Goal: Information Seeking & Learning: Learn about a topic

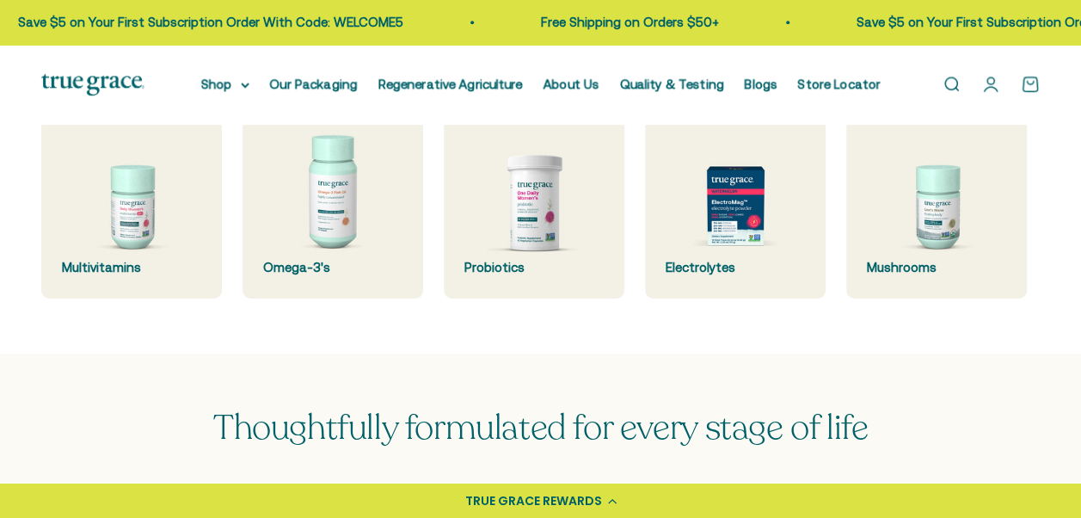
scroll to position [430, 0]
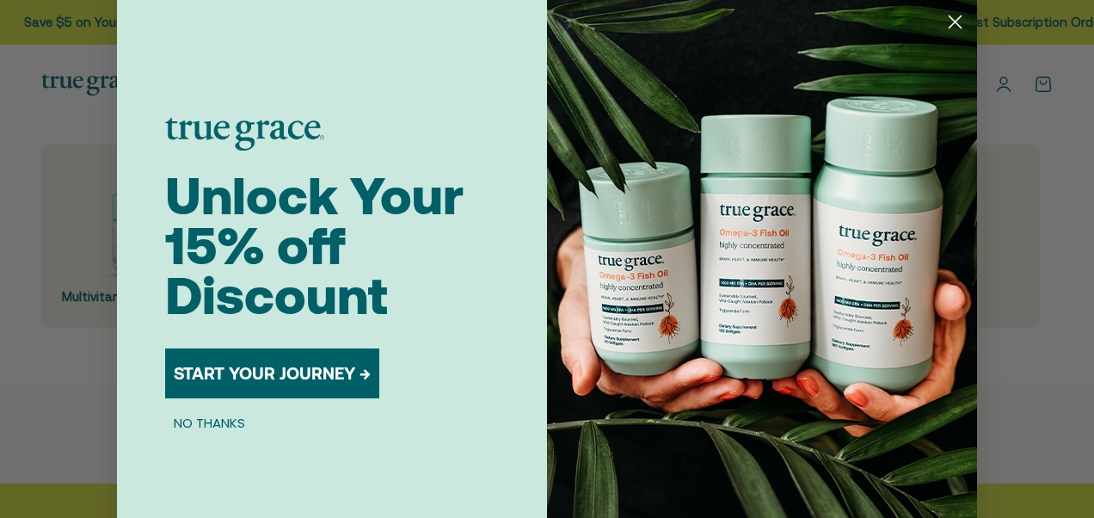
click at [318, 375] on button "START YOUR JOURNEY →" at bounding box center [272, 373] width 214 height 50
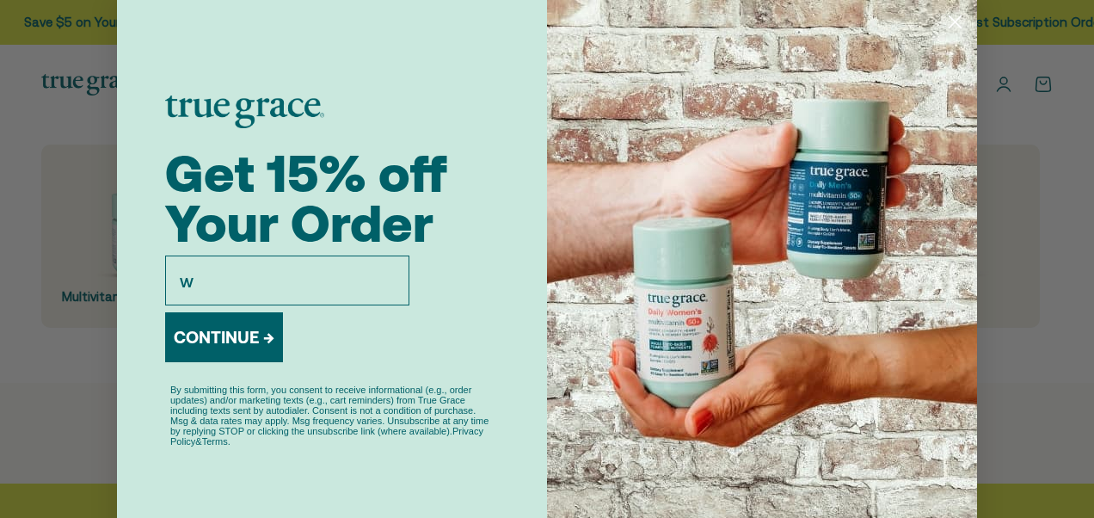
type input "wesadkins981@gmail.com"
click at [247, 348] on button "CONTINUE →" at bounding box center [224, 337] width 118 height 50
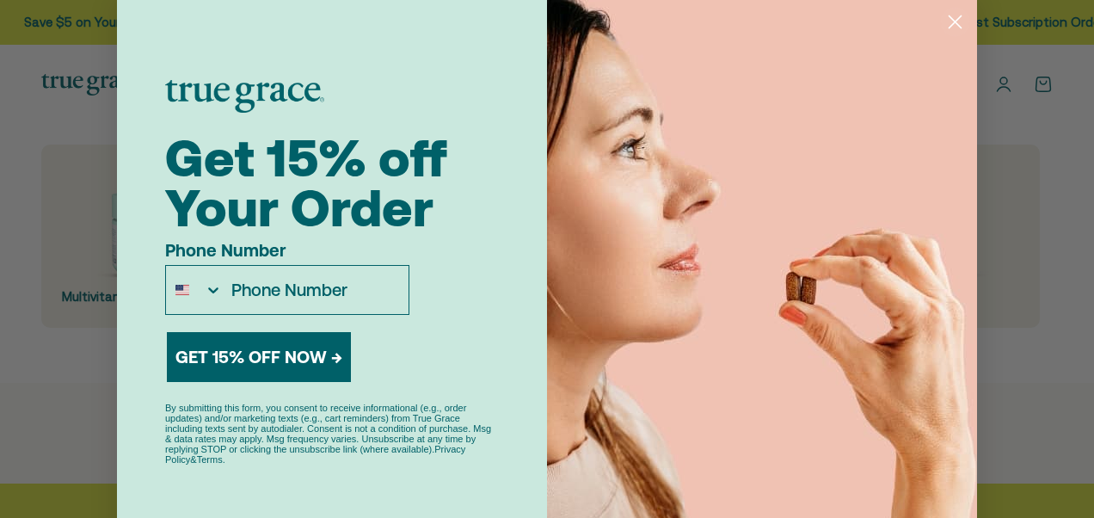
click at [948, 17] on circle "Close dialog" at bounding box center [955, 22] width 28 height 28
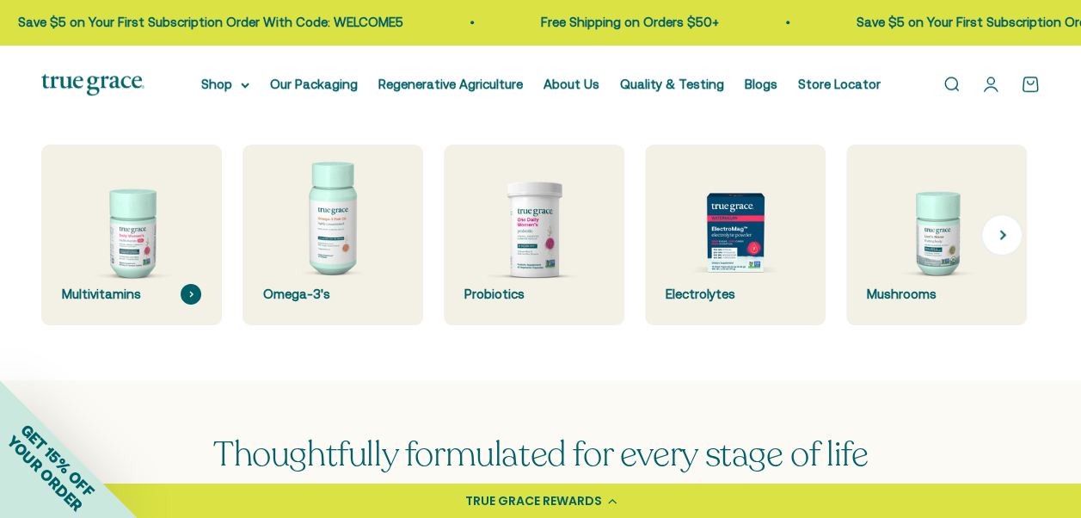
click at [144, 249] on img at bounding box center [132, 234] width 192 height 192
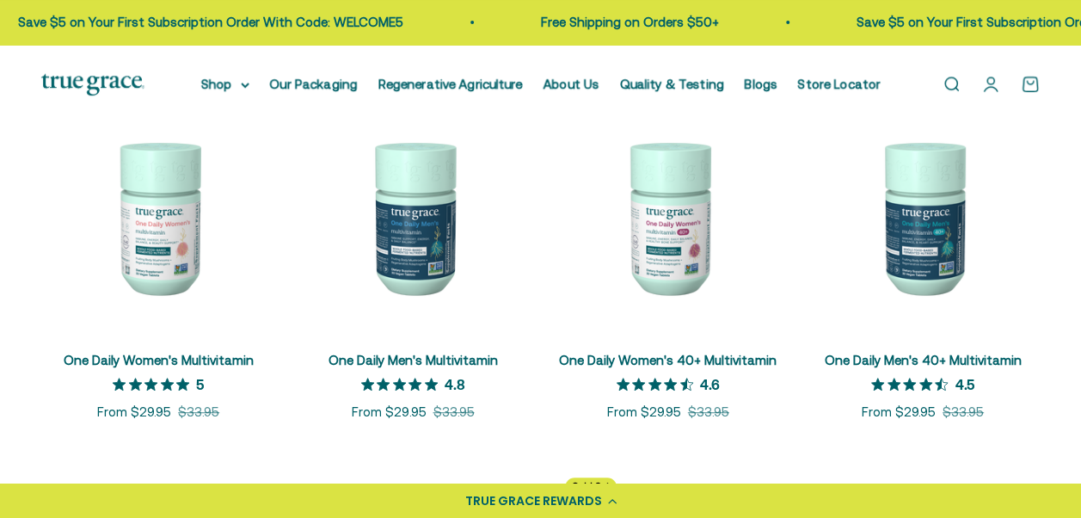
scroll to position [344, 0]
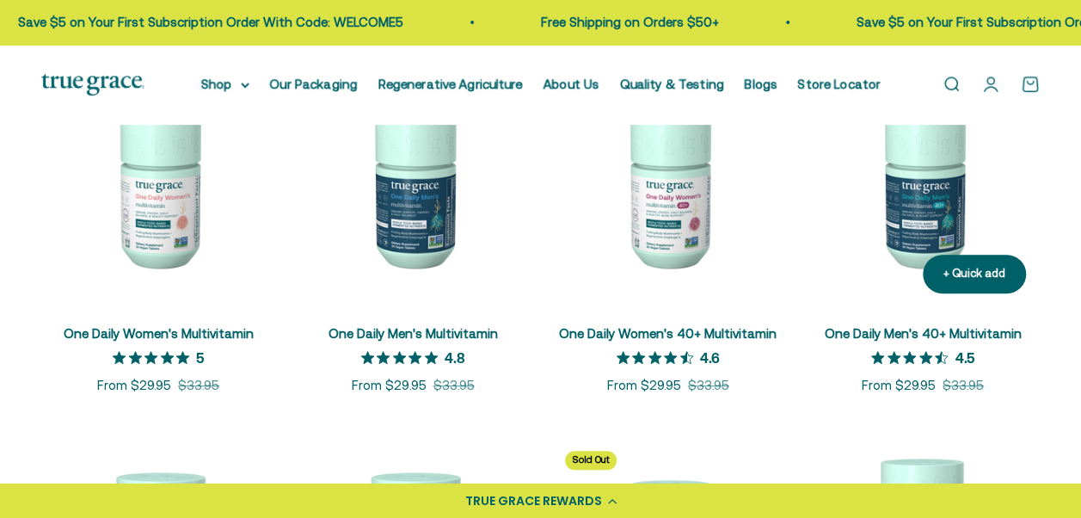
click at [922, 198] on img at bounding box center [923, 190] width 234 height 234
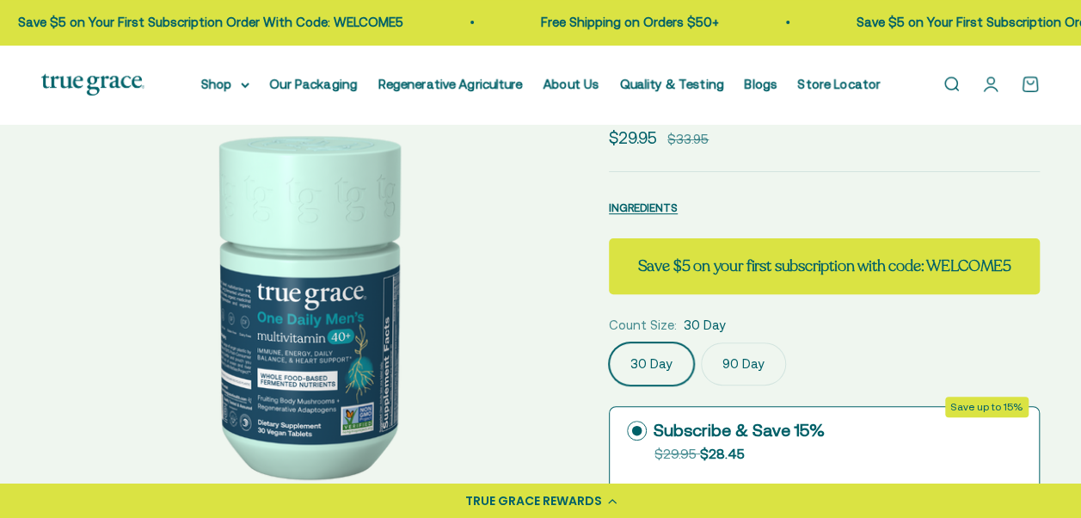
select select "3"
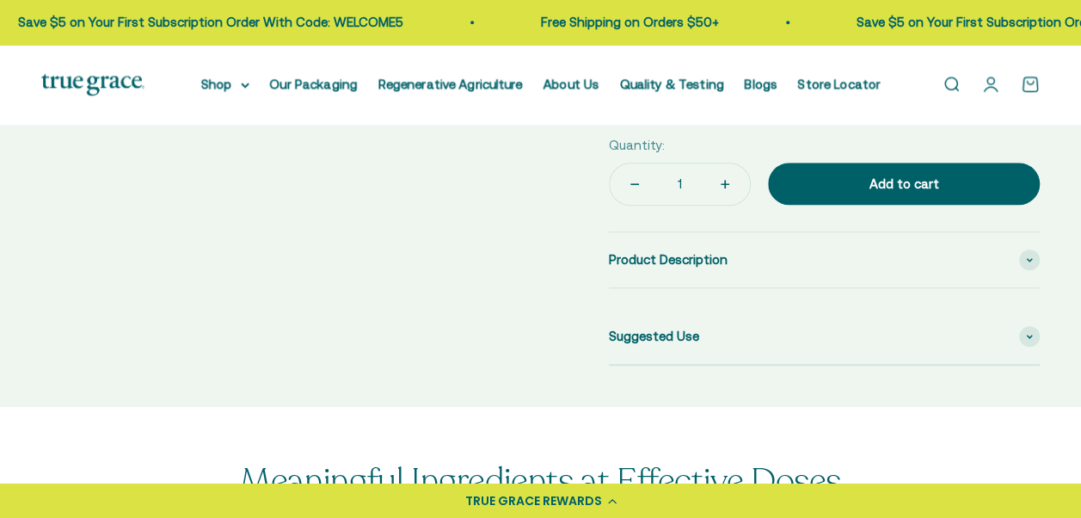
scroll to position [774, 0]
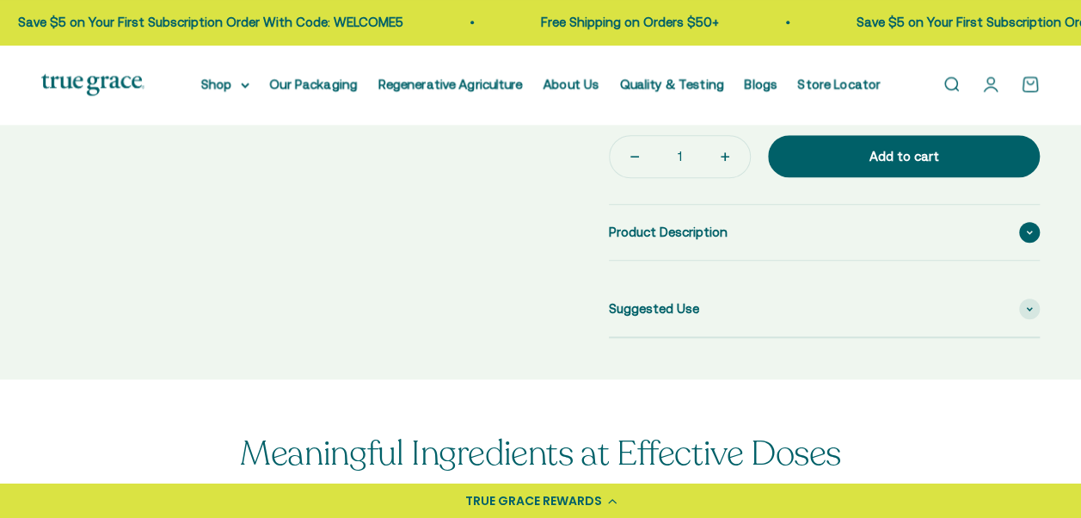
click at [678, 243] on span "Product Description" at bounding box center [668, 232] width 119 height 21
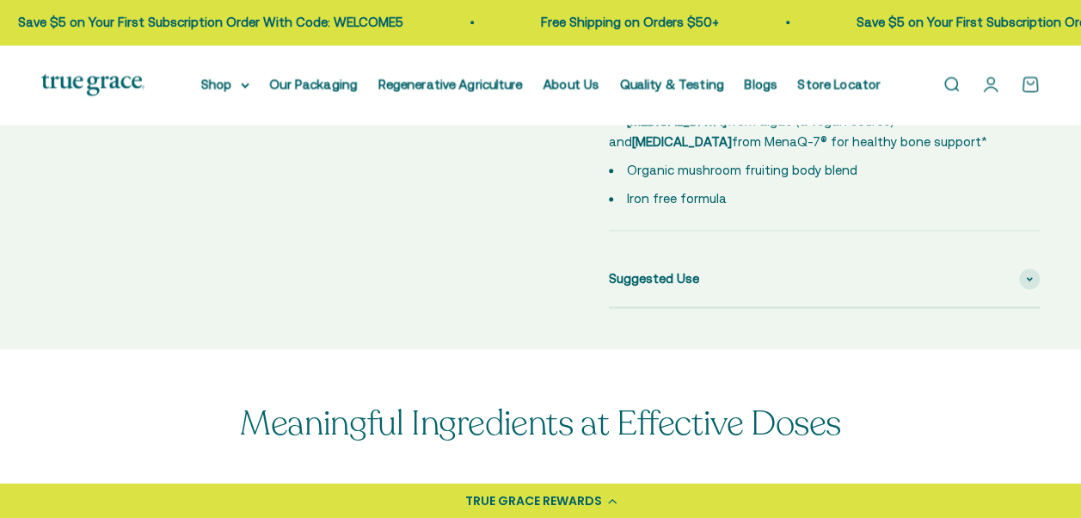
scroll to position [1032, 0]
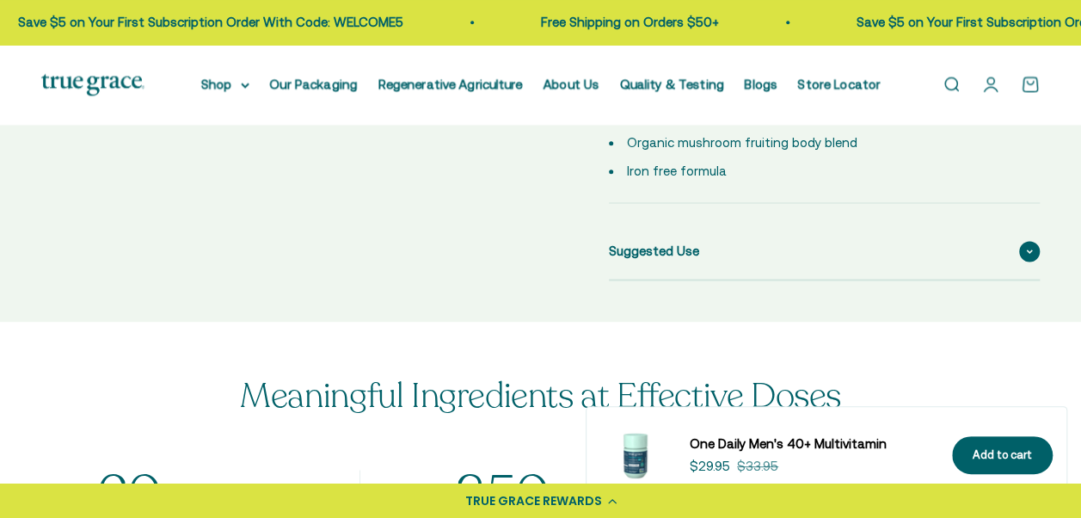
click at [694, 261] on span "Suggested Use" at bounding box center [654, 251] width 90 height 21
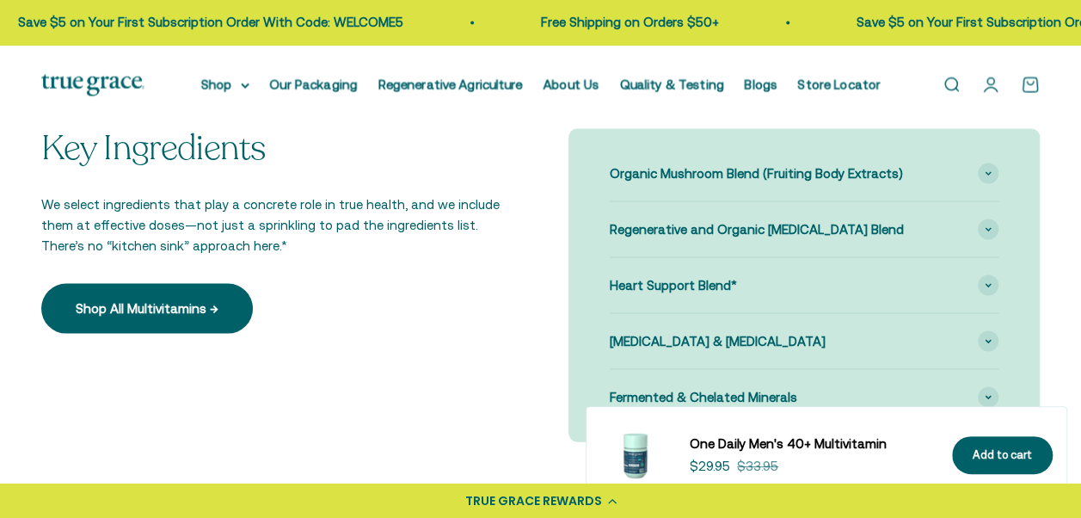
scroll to position [1634, 0]
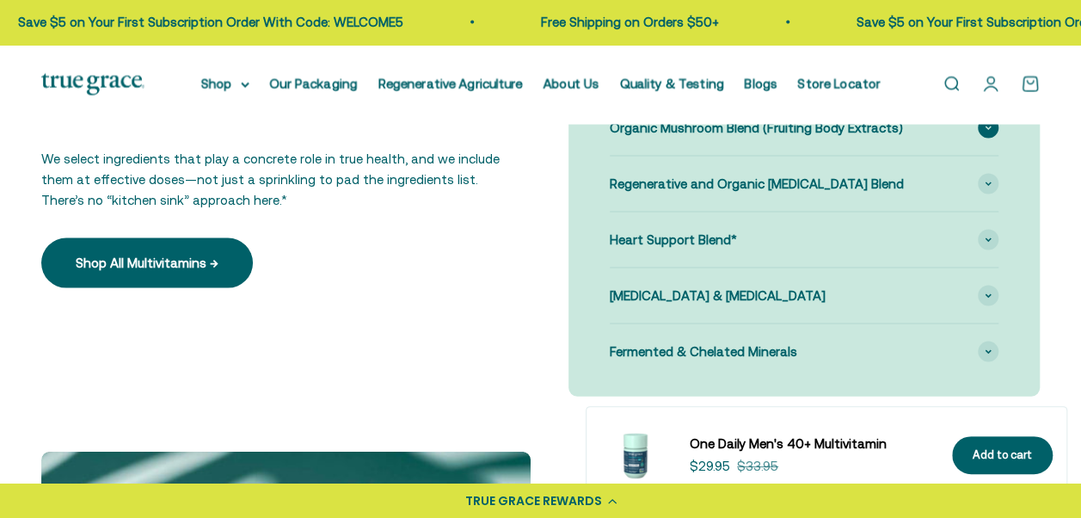
click at [981, 138] on span at bounding box center [988, 128] width 21 height 21
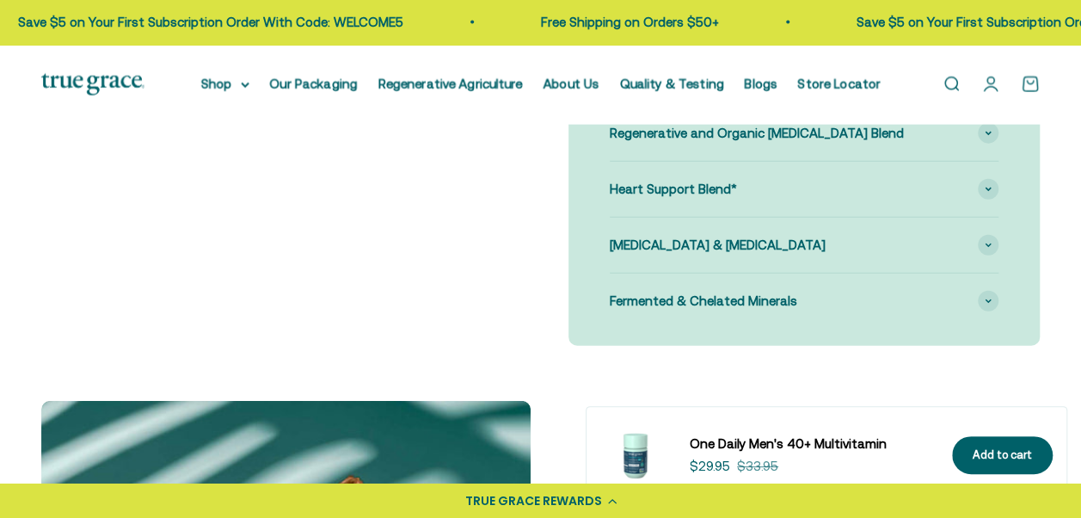
scroll to position [1892, 0]
click at [987, 134] on icon at bounding box center [988, 133] width 5 height 3
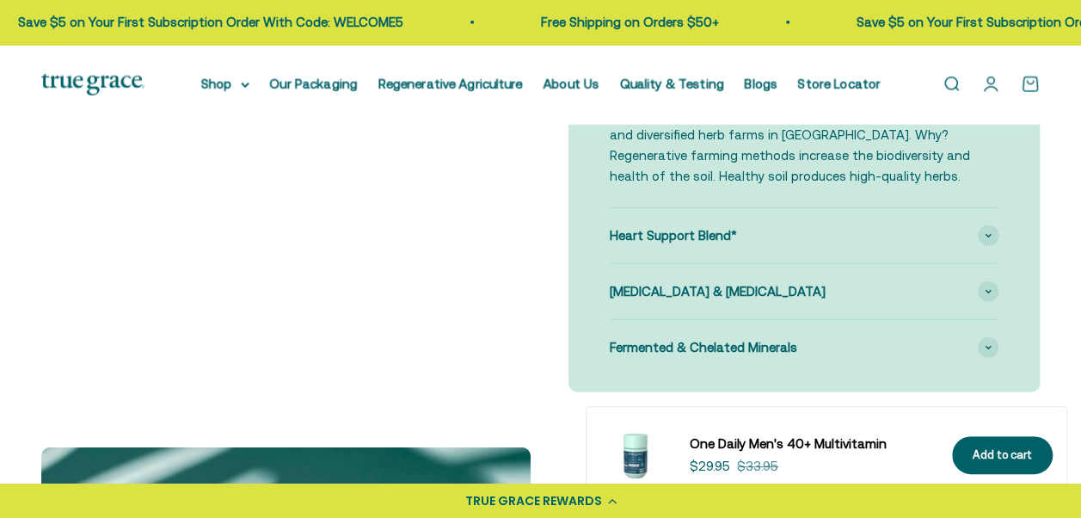
scroll to position [2064, 0]
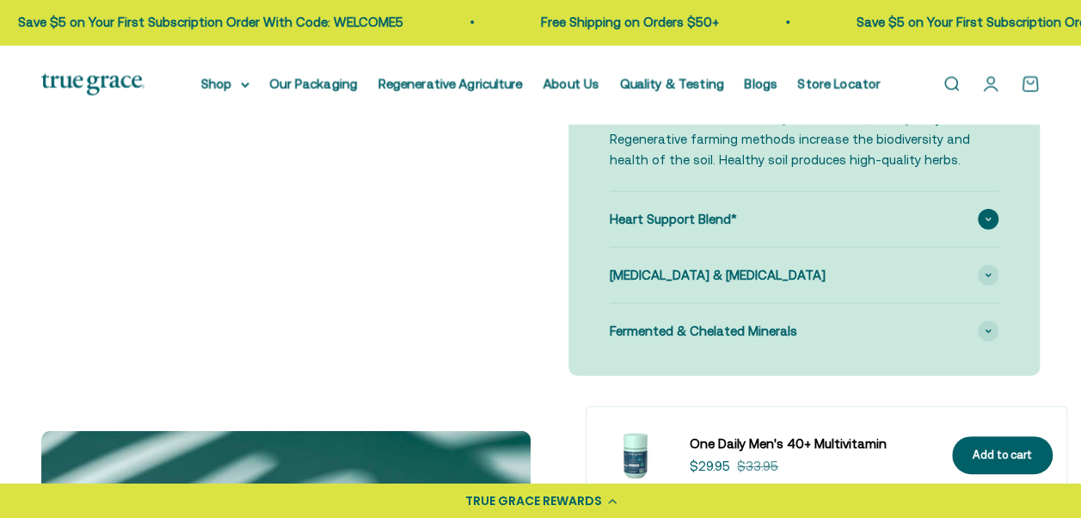
click at [989, 230] on span at bounding box center [988, 219] width 21 height 21
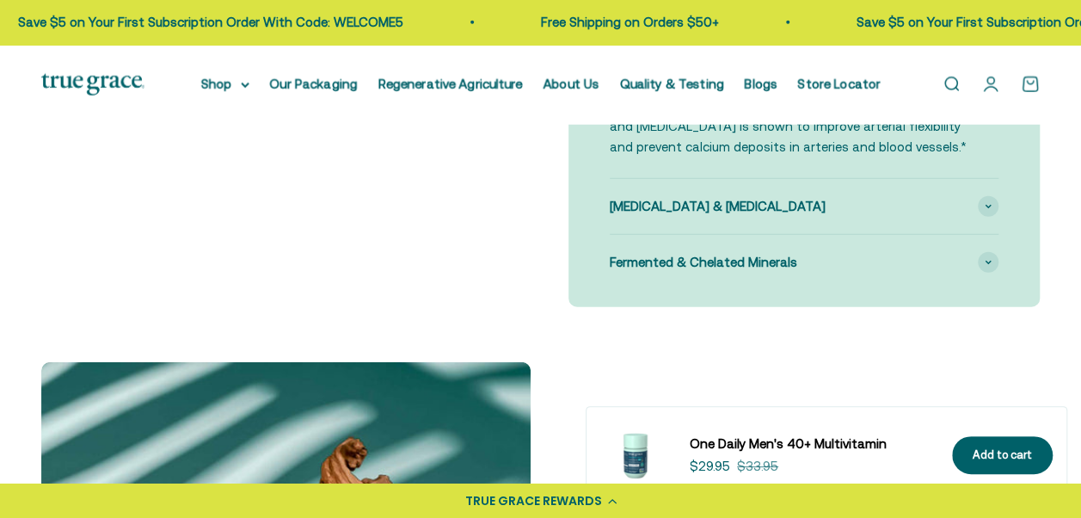
scroll to position [2236, 0]
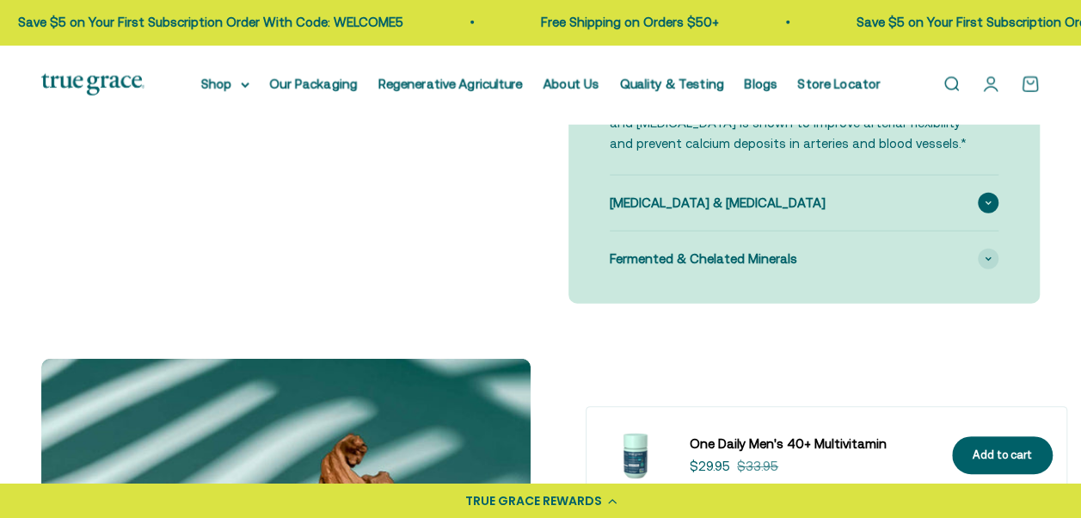
click at [989, 206] on icon at bounding box center [988, 202] width 7 height 5
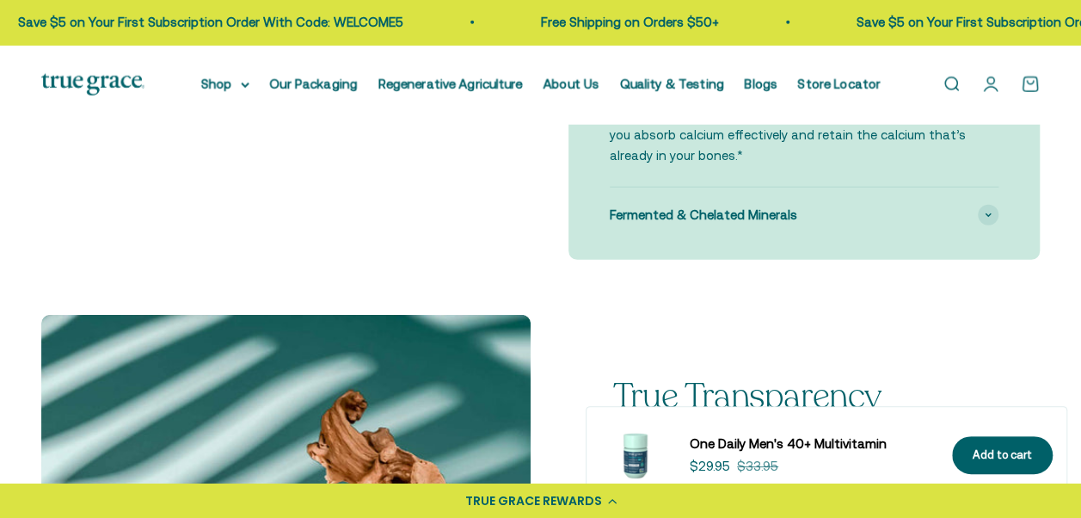
scroll to position [2408, 0]
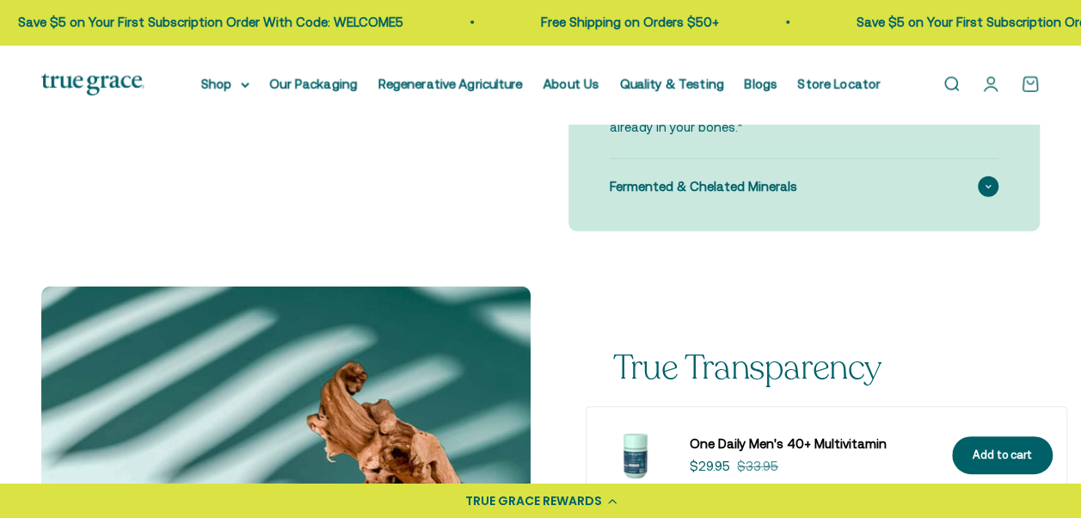
click at [983, 197] on span at bounding box center [988, 186] width 21 height 21
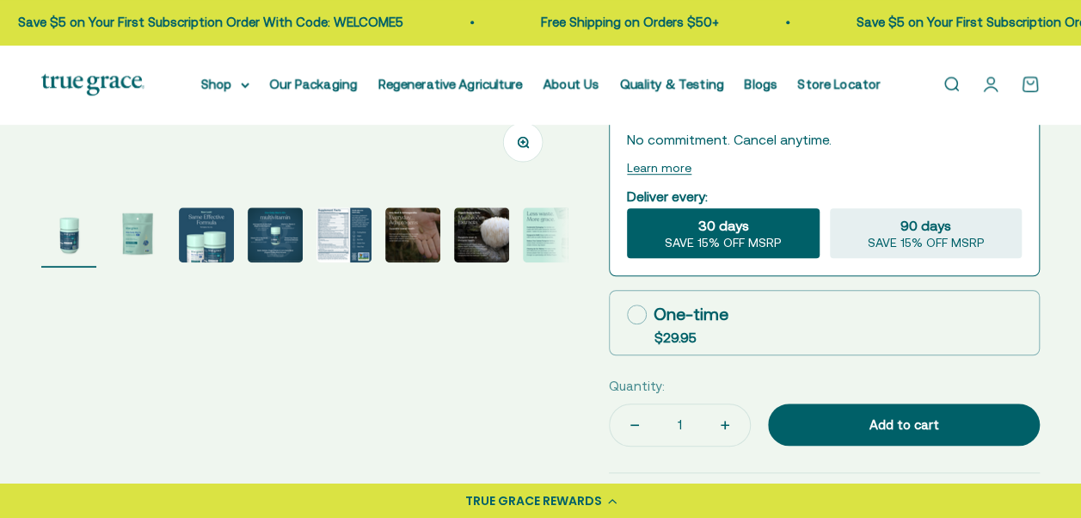
scroll to position [430, 0]
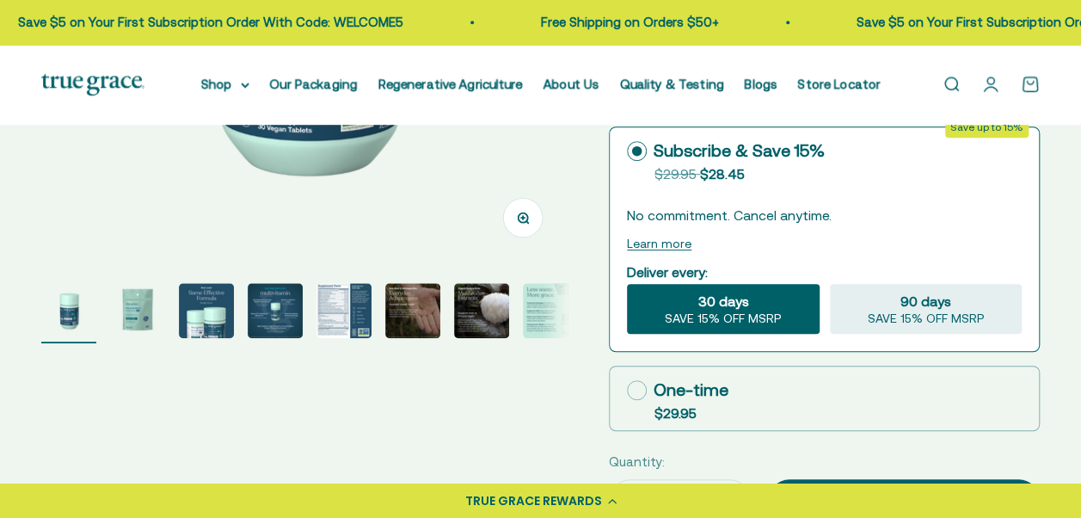
click at [337, 302] on img "Go to item 5" at bounding box center [343, 310] width 55 height 55
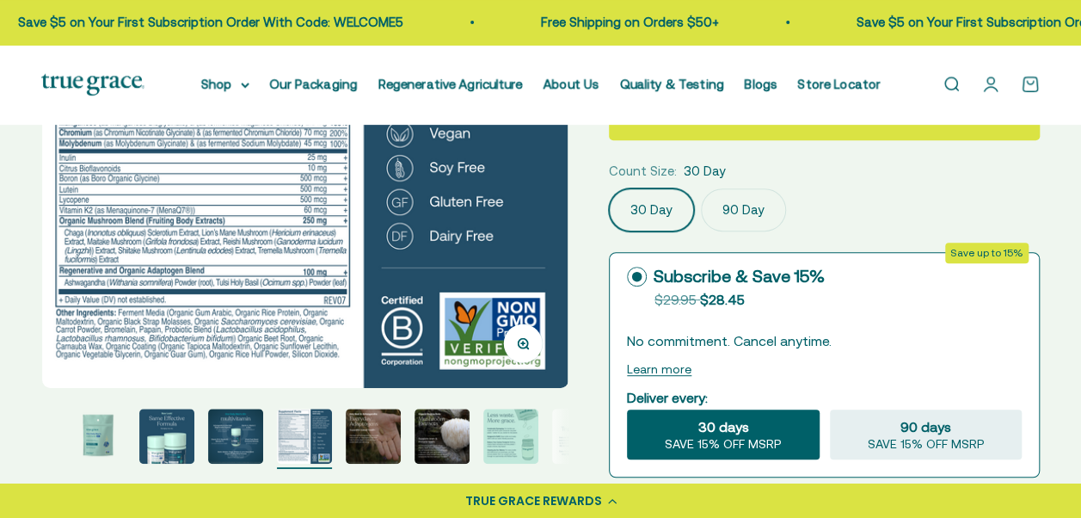
scroll to position [344, 0]
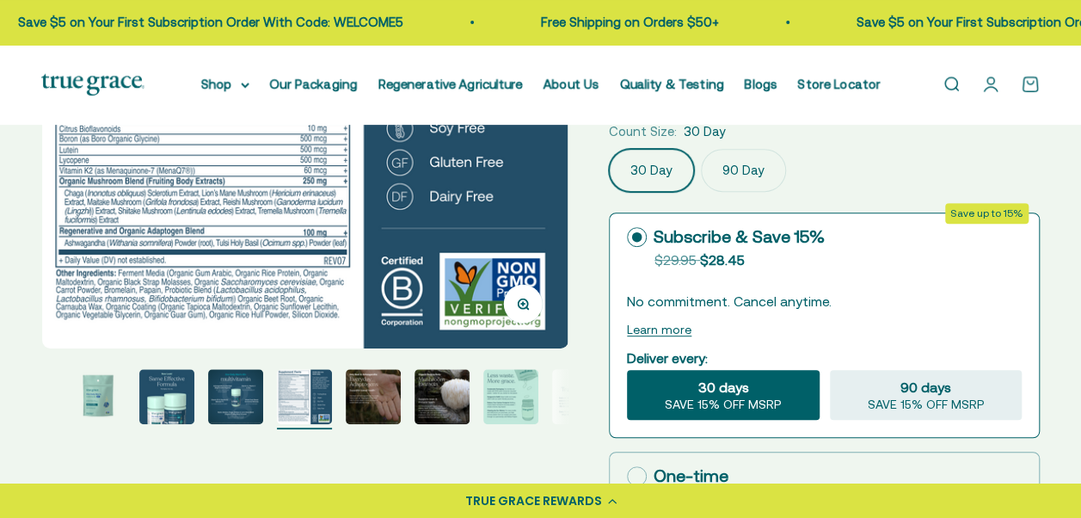
click at [164, 402] on img "Go to item 3" at bounding box center [166, 396] width 55 height 55
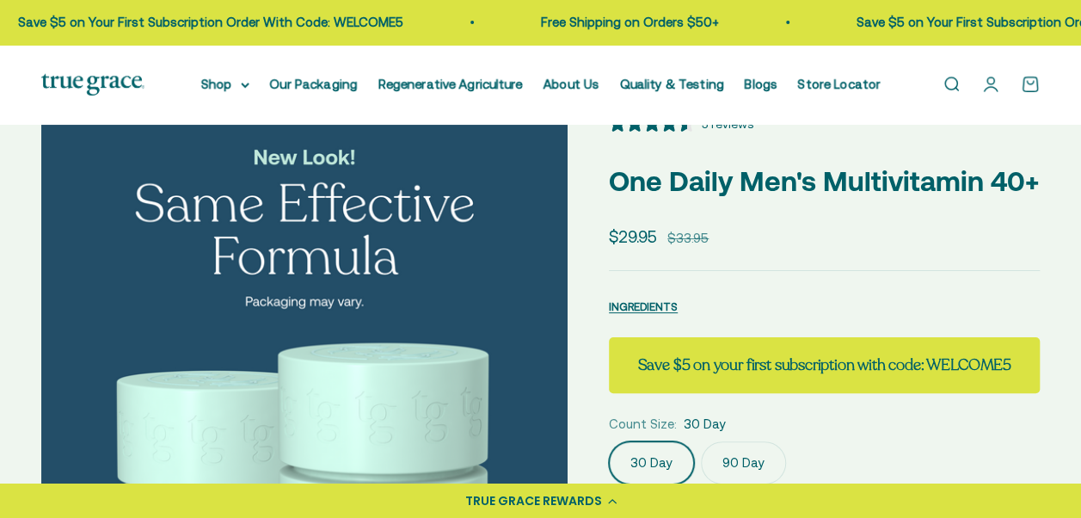
scroll to position [0, 0]
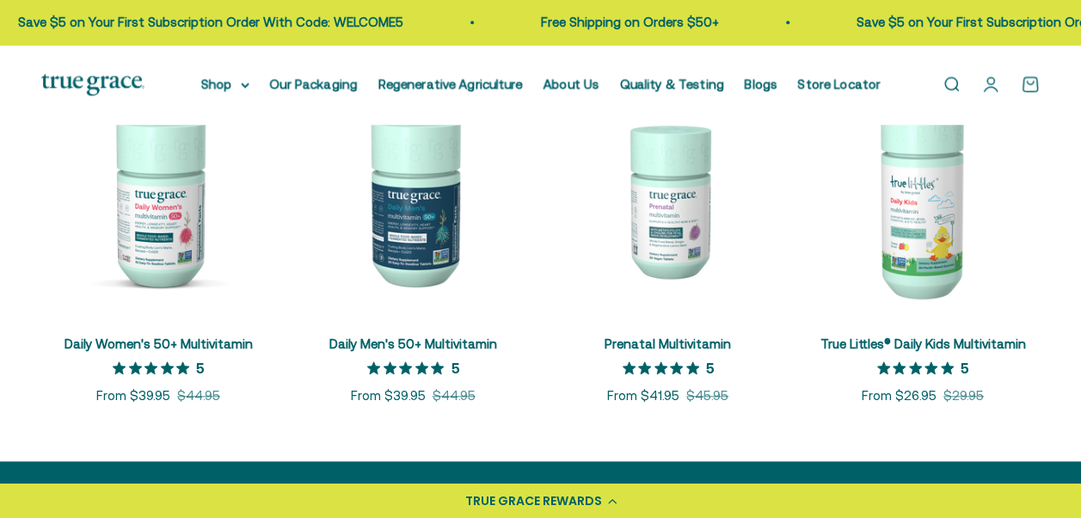
scroll to position [602, 0]
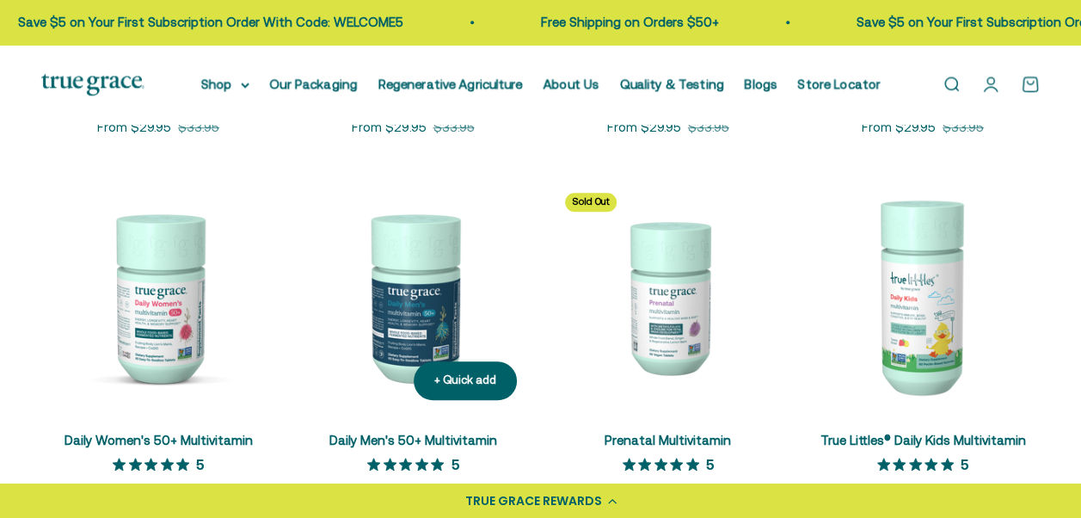
click at [424, 342] on img at bounding box center [413, 296] width 234 height 234
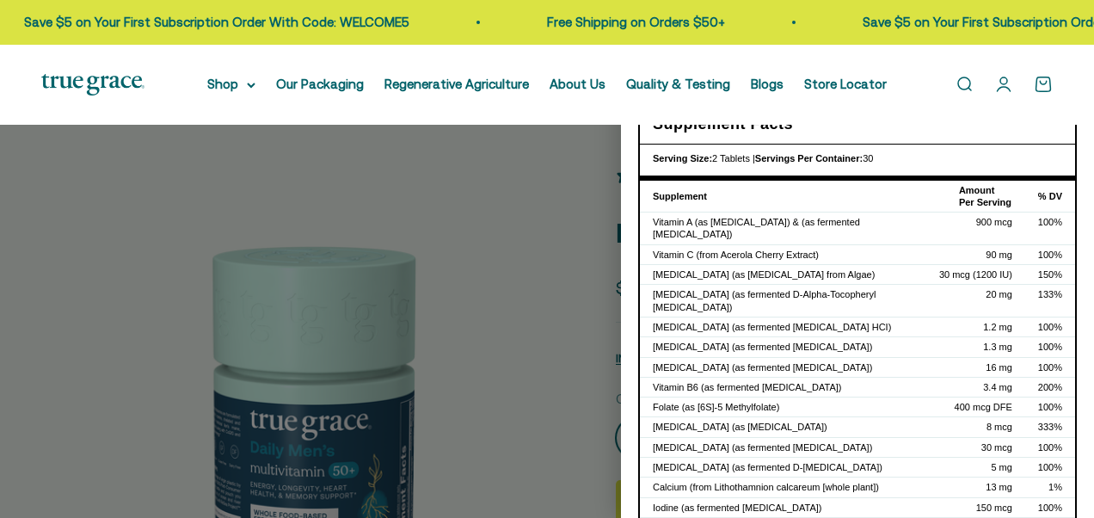
select select "3"
click at [518, 240] on div at bounding box center [547, 259] width 1094 height 518
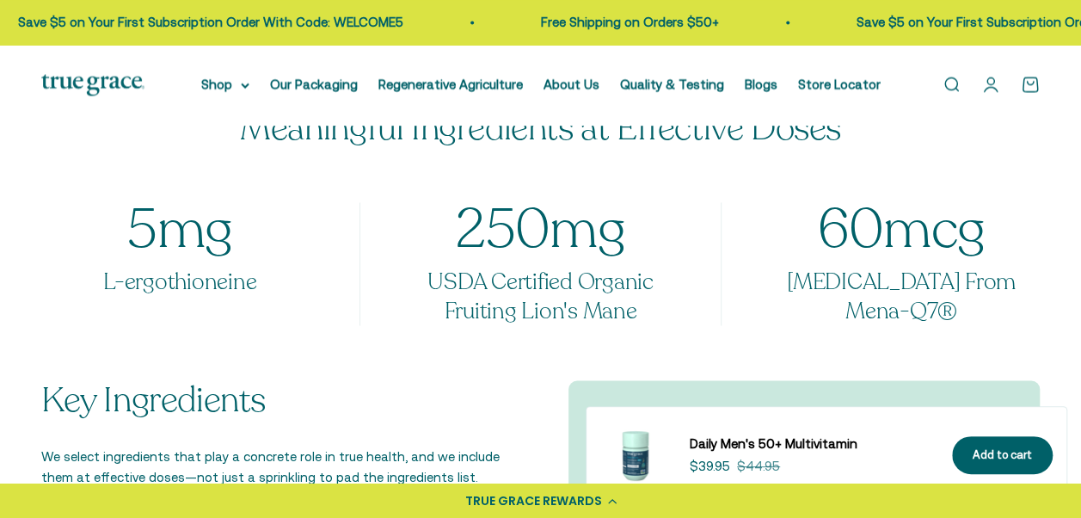
scroll to position [1634, 0]
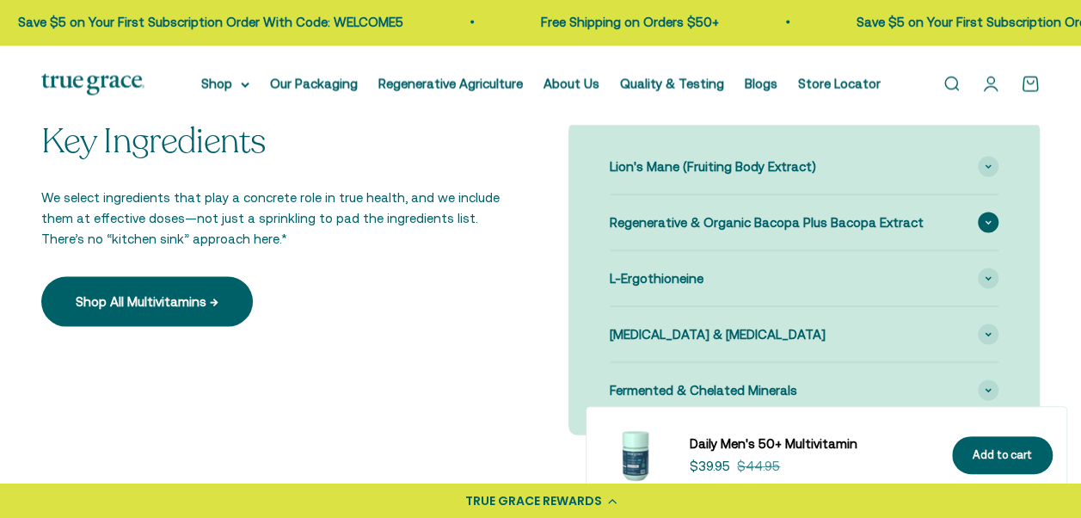
click at [991, 225] on icon at bounding box center [988, 222] width 7 height 5
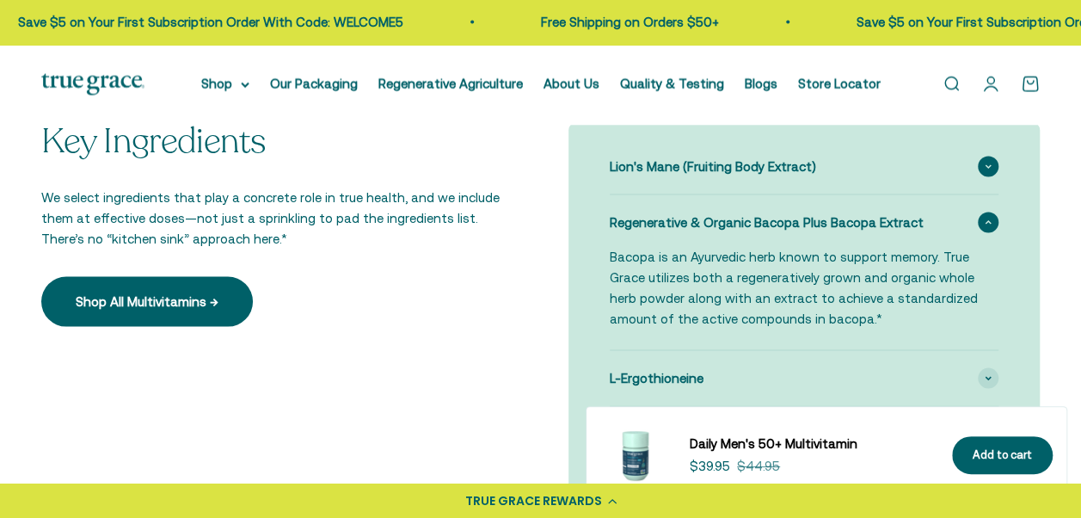
click at [993, 177] on span at bounding box center [988, 167] width 21 height 21
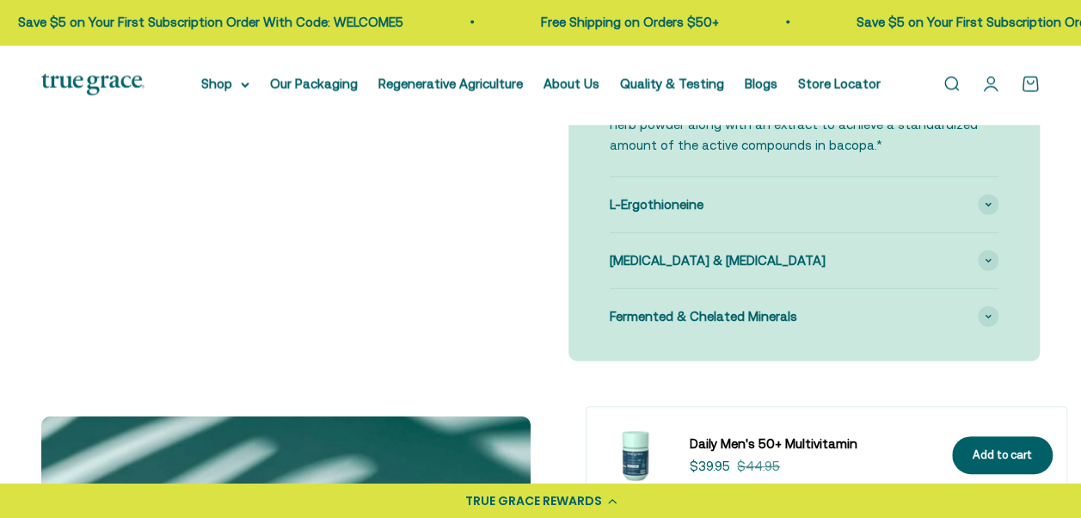
scroll to position [1892, 0]
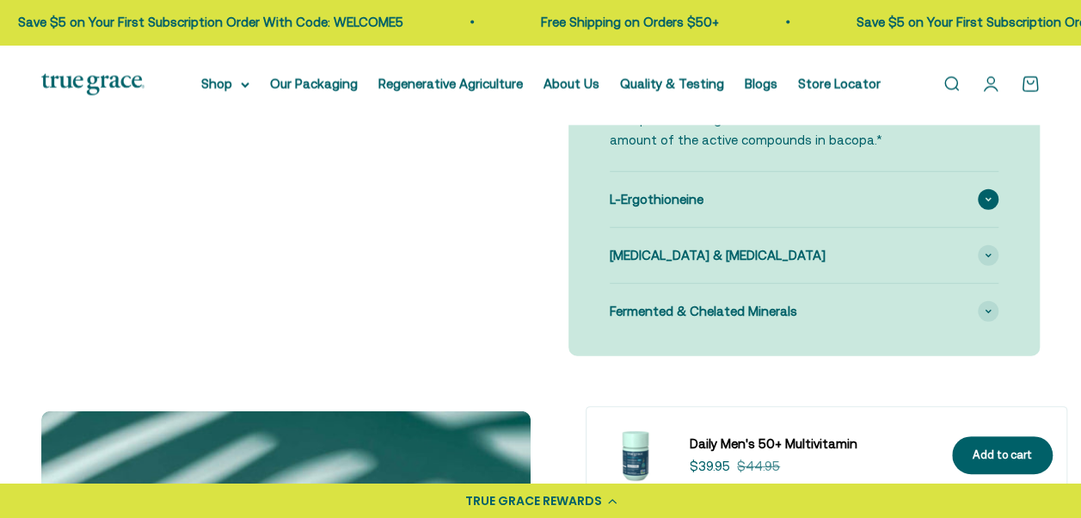
click at [986, 200] on icon at bounding box center [988, 199] width 5 height 3
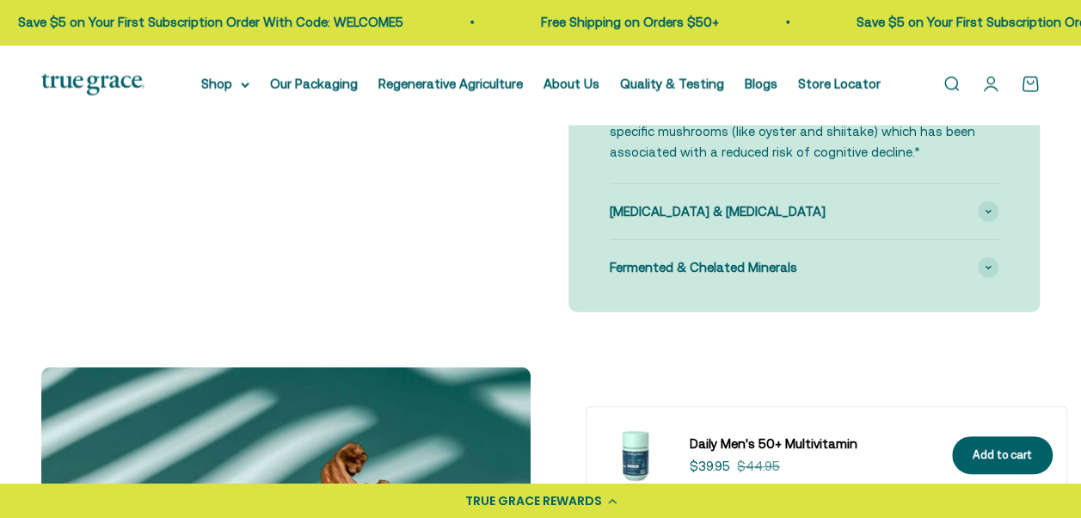
scroll to position [2064, 0]
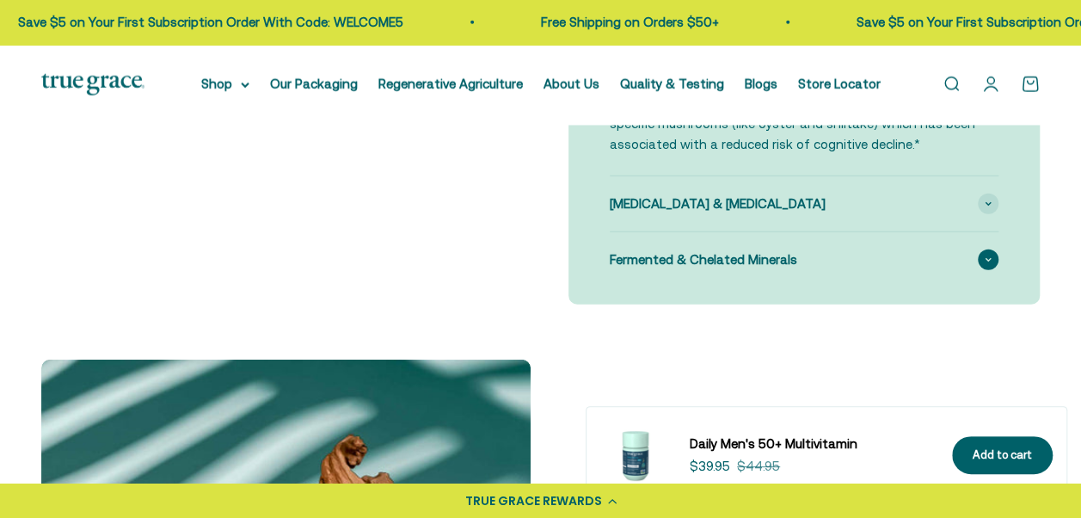
click at [986, 262] on icon at bounding box center [988, 259] width 7 height 5
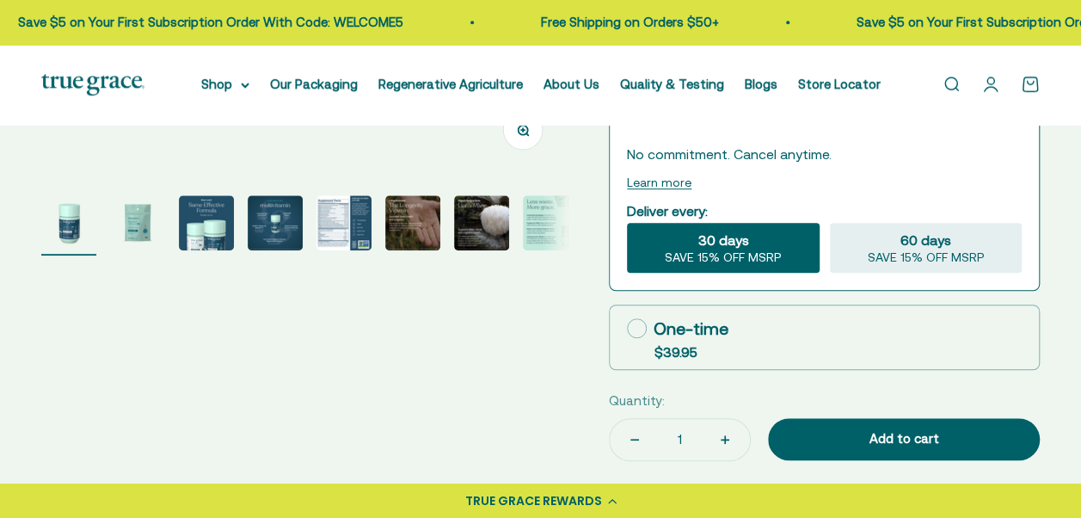
scroll to position [516, 0]
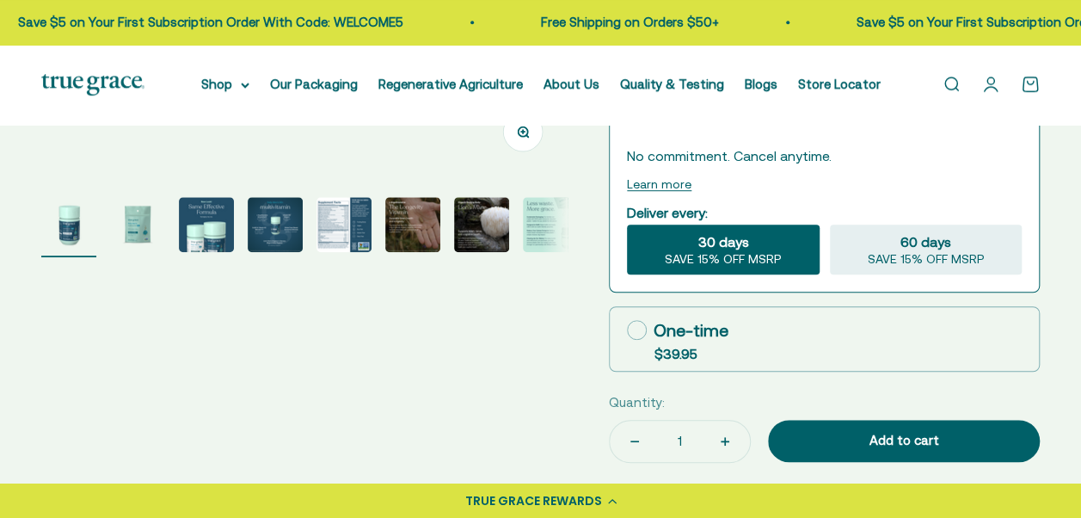
click at [335, 231] on img "Go to item 5" at bounding box center [343, 224] width 55 height 55
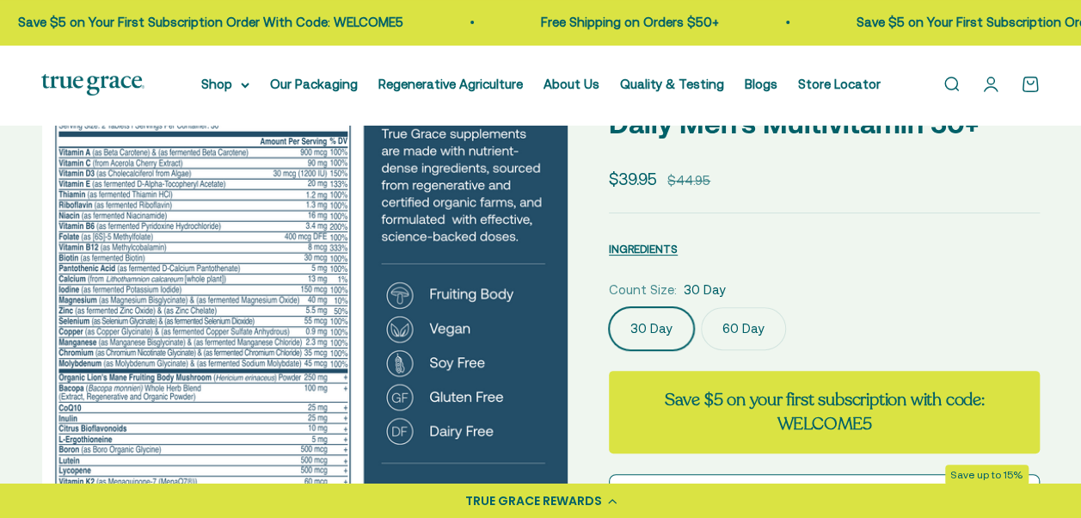
scroll to position [86, 0]
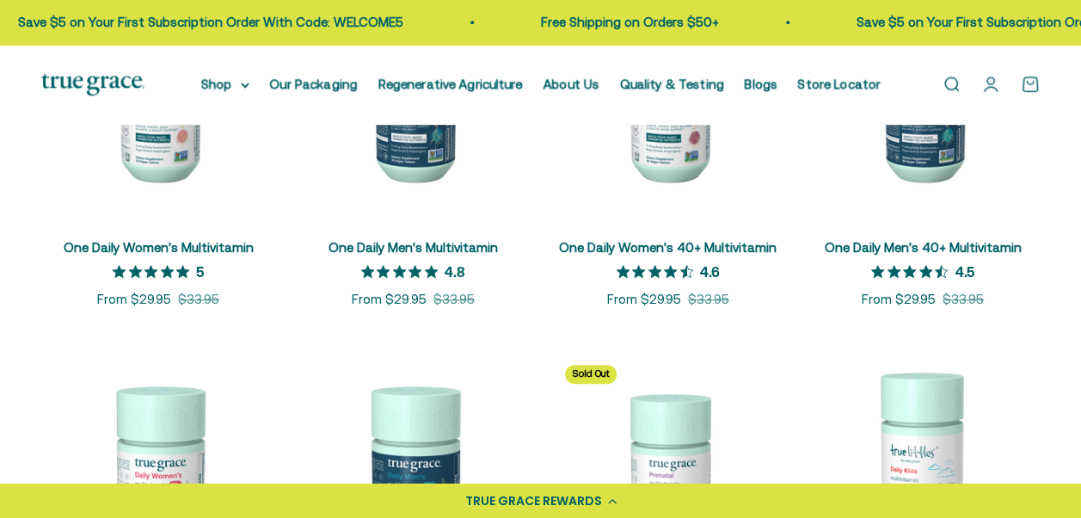
scroll to position [344, 0]
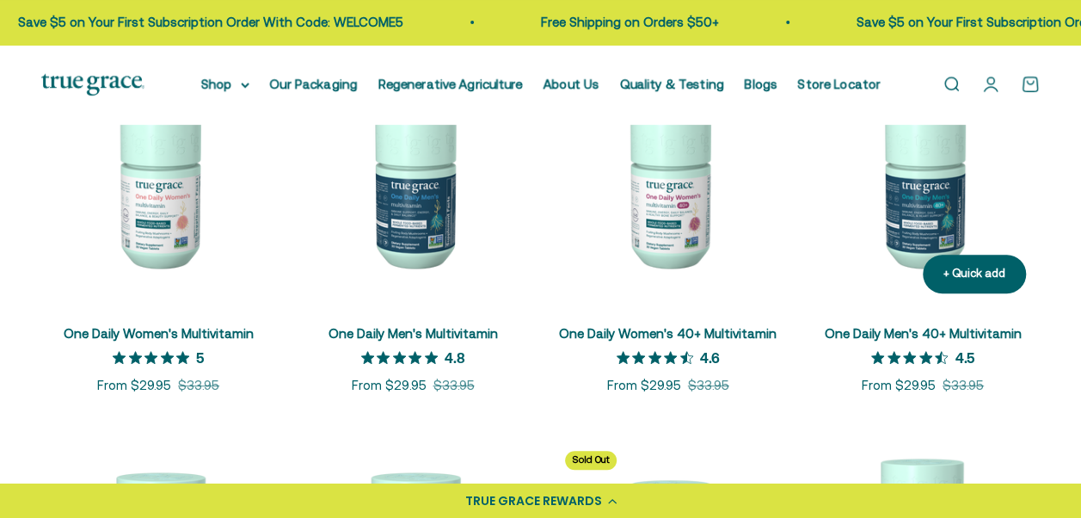
click at [938, 186] on img at bounding box center [923, 190] width 234 height 234
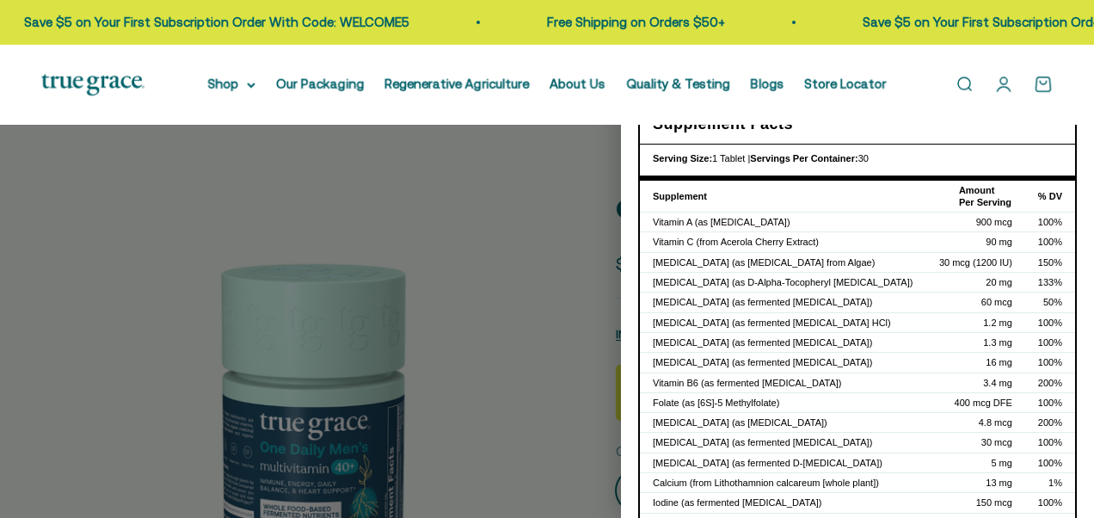
select select "3"
click at [539, 279] on div at bounding box center [547, 259] width 1094 height 518
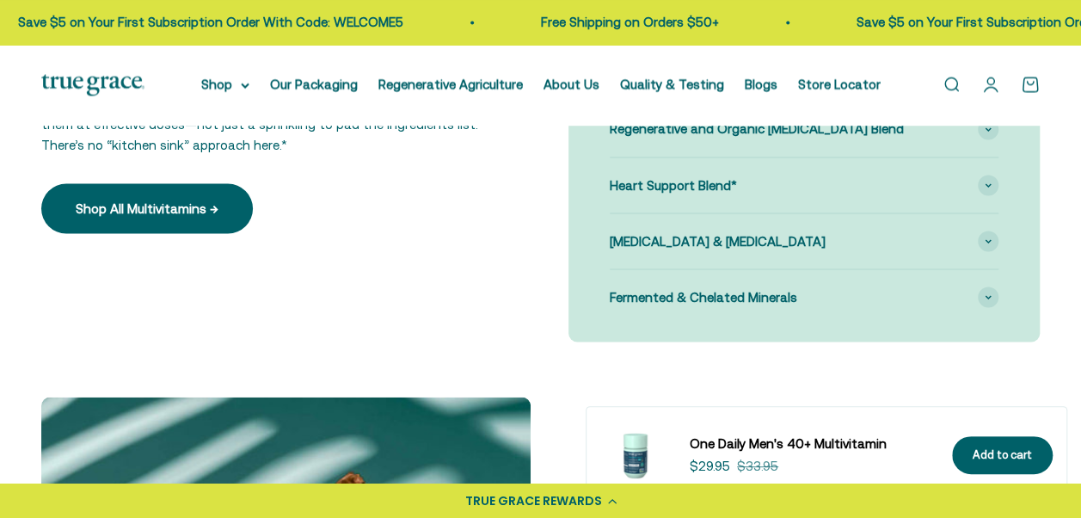
scroll to position [1376, 0]
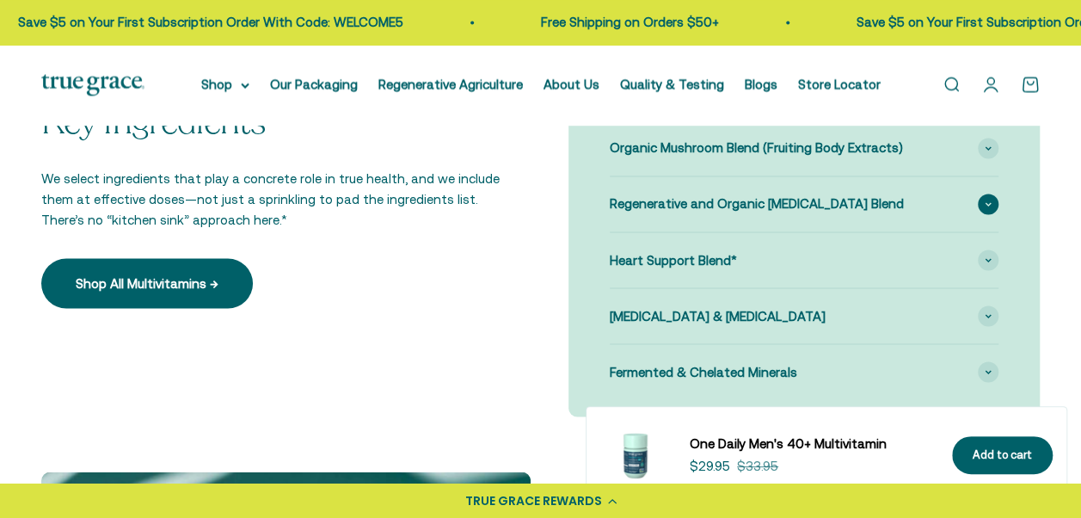
click at [983, 214] on span at bounding box center [988, 203] width 21 height 21
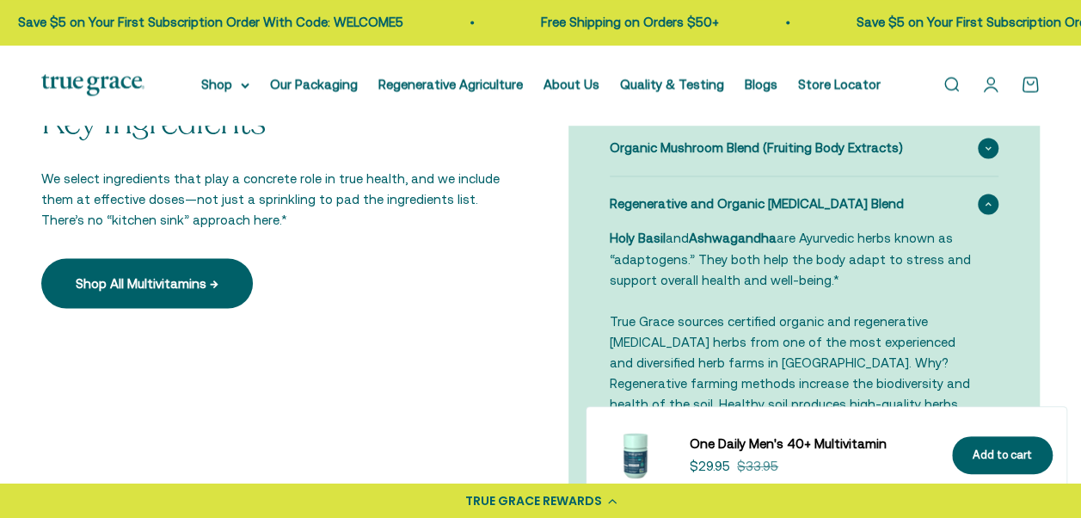
click at [985, 150] on icon at bounding box center [988, 147] width 7 height 5
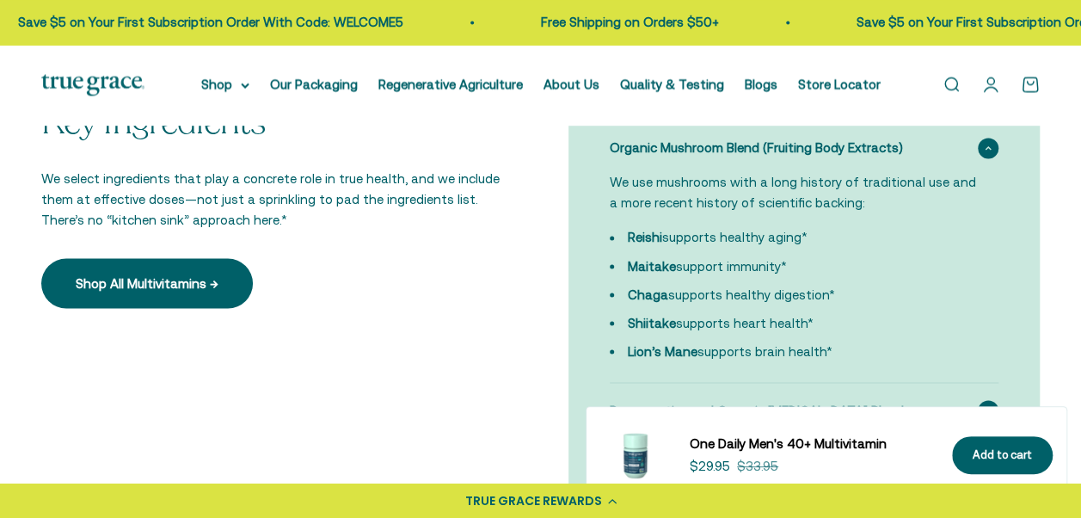
scroll to position [1462, 0]
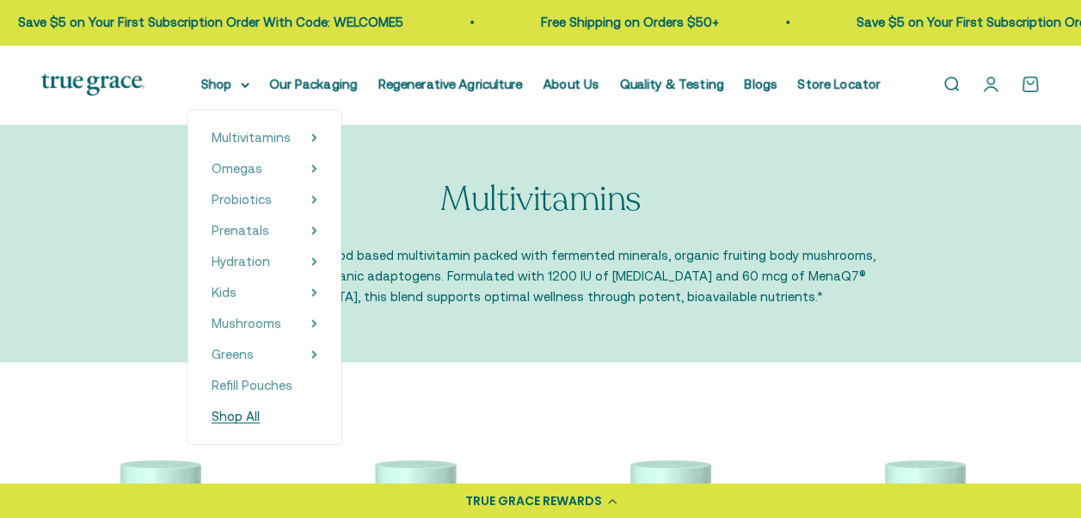
click at [254, 418] on span "Shop All" at bounding box center [236, 415] width 48 height 15
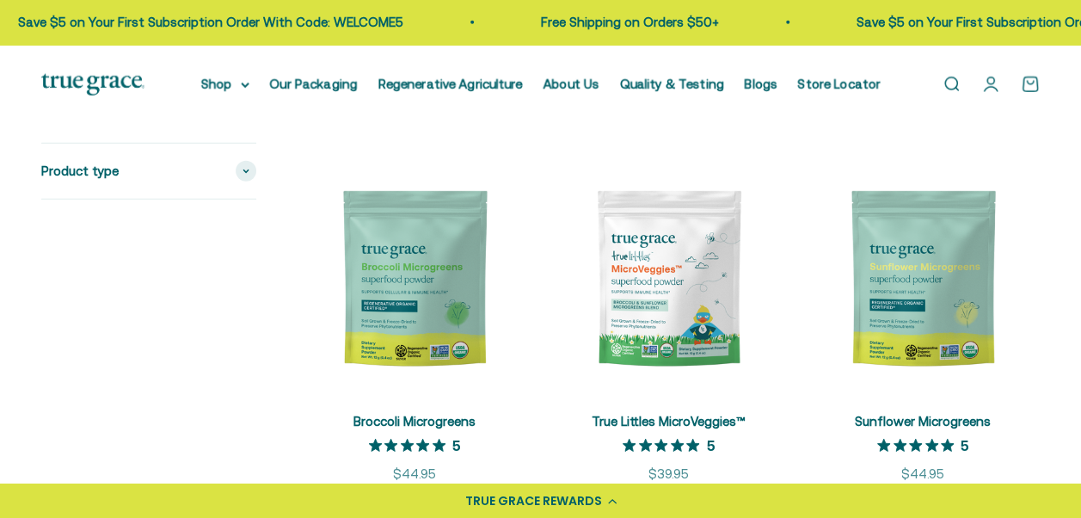
scroll to position [2580, 0]
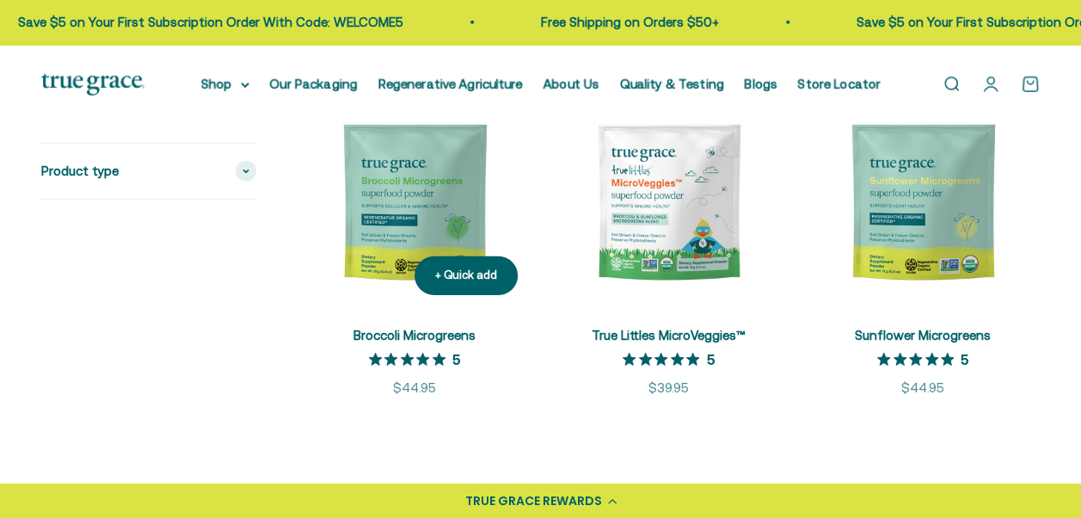
click at [445, 213] on img at bounding box center [415, 193] width 234 height 234
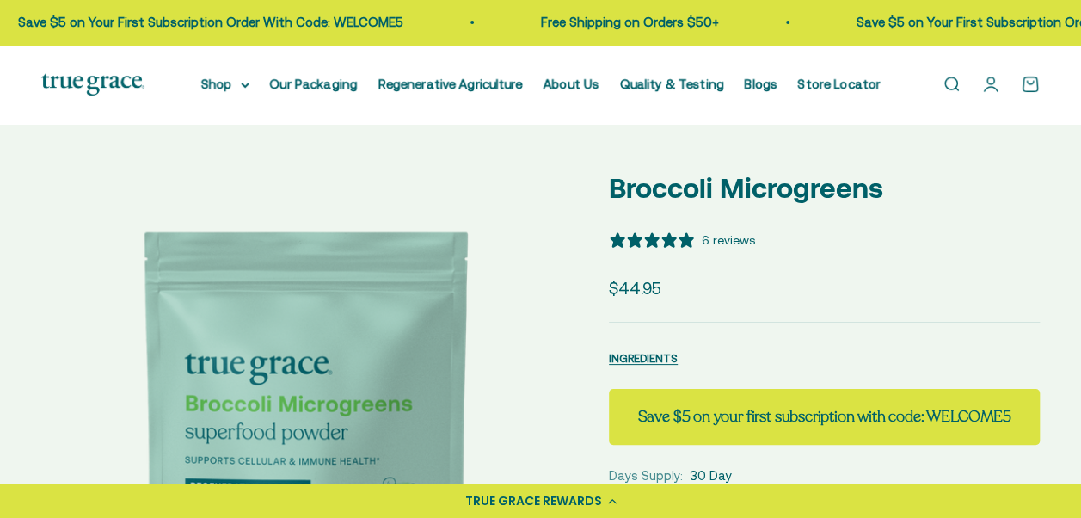
select select "3"
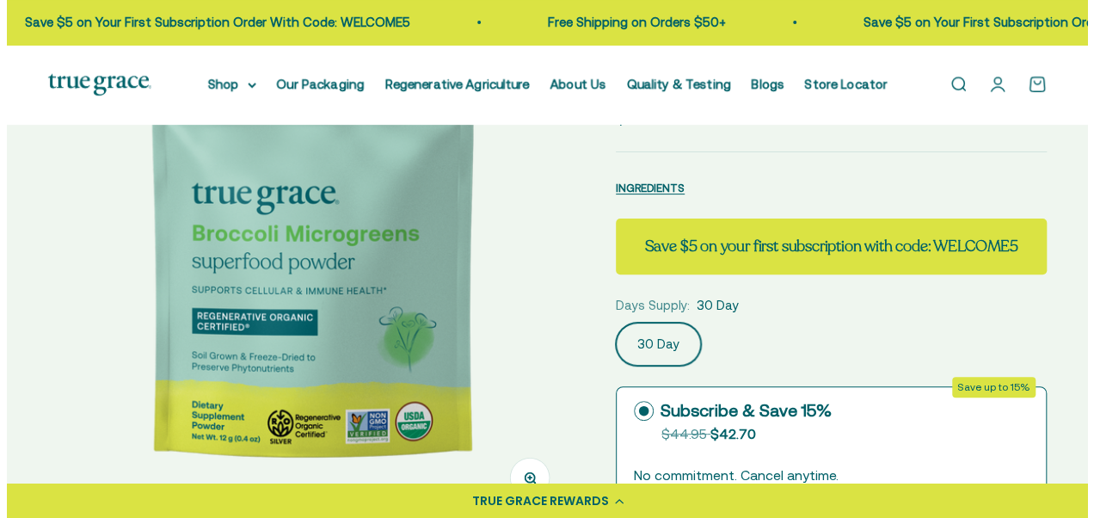
scroll to position [86, 0]
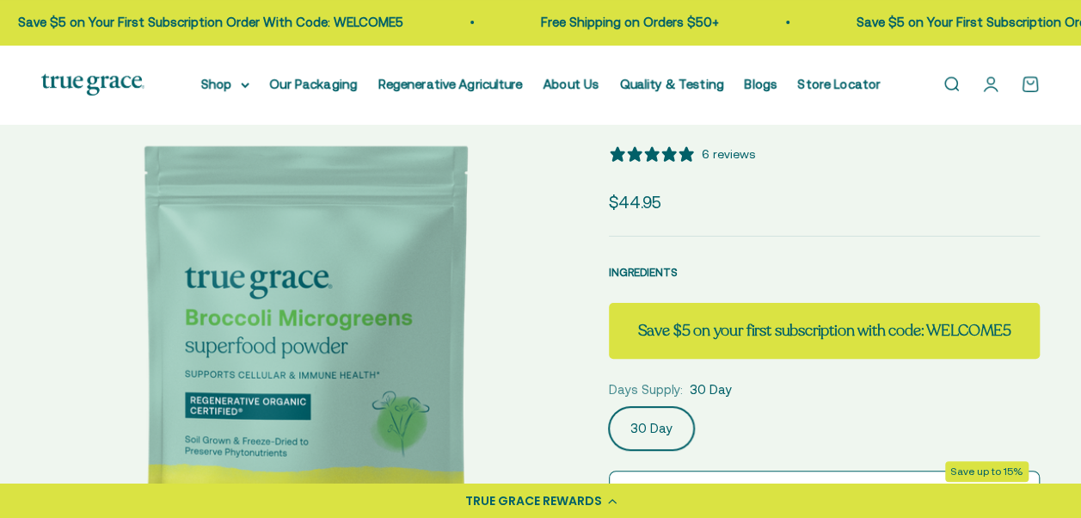
click at [654, 271] on span "INGREDIENTS" at bounding box center [643, 272] width 69 height 13
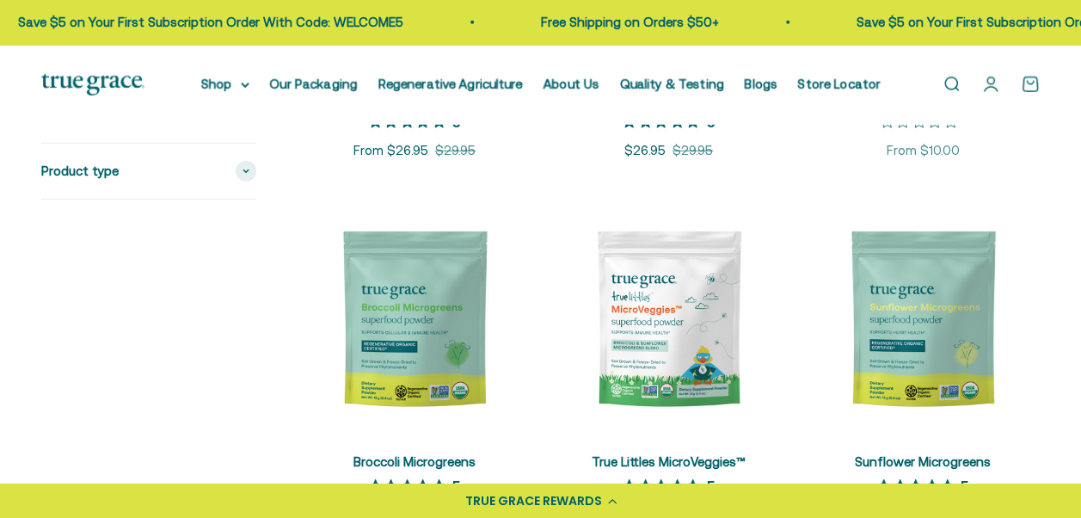
scroll to position [2408, 0]
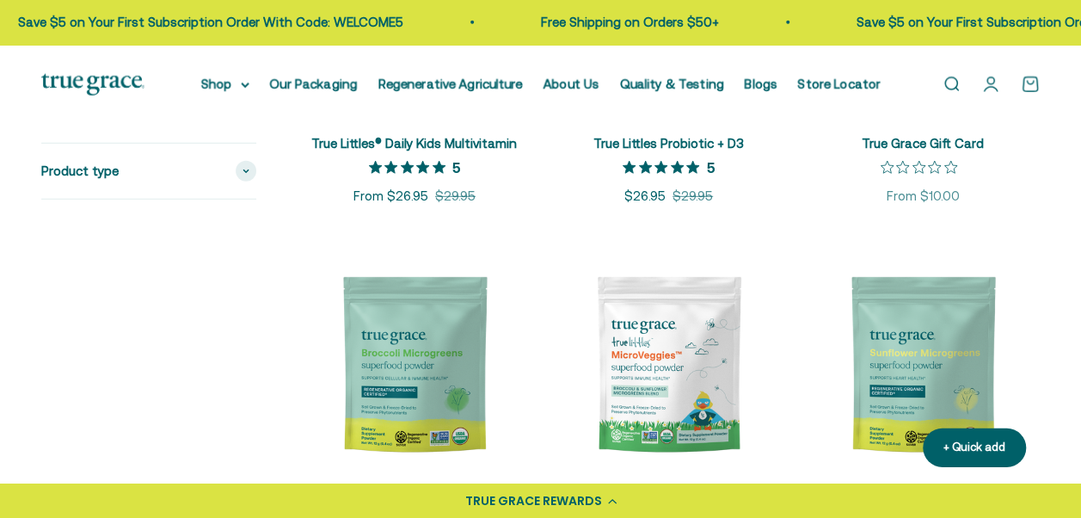
click at [936, 341] on img at bounding box center [923, 365] width 234 height 234
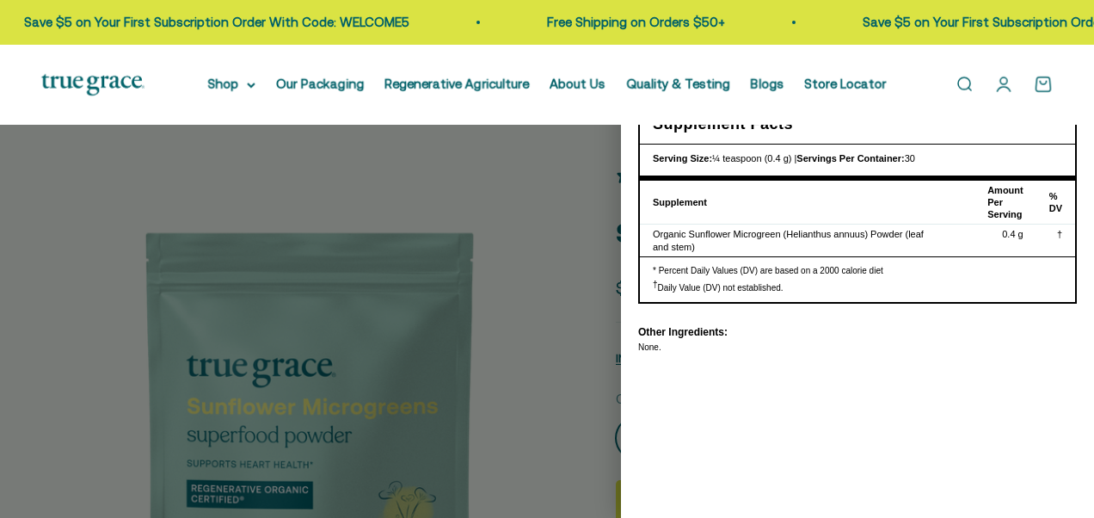
select select "3"
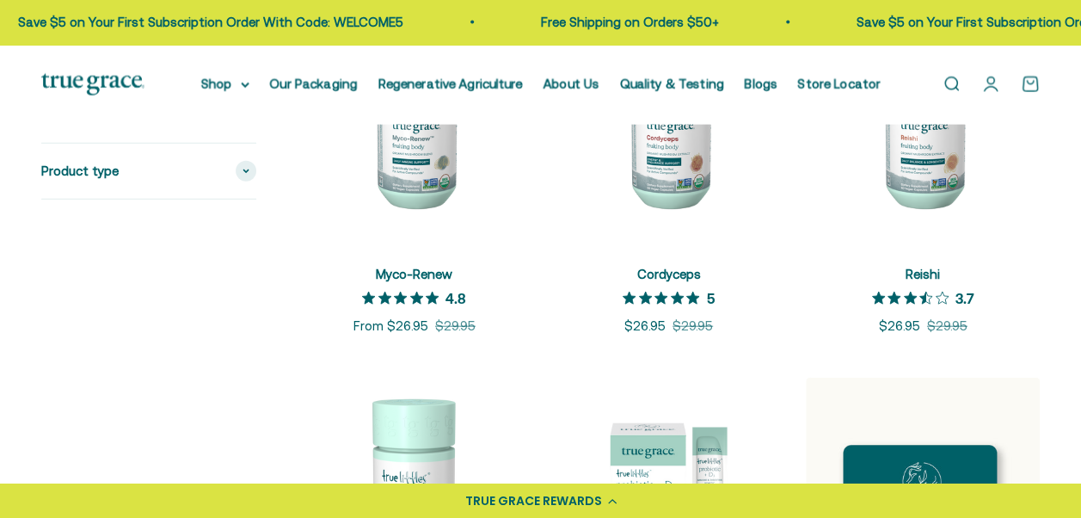
scroll to position [1806, 0]
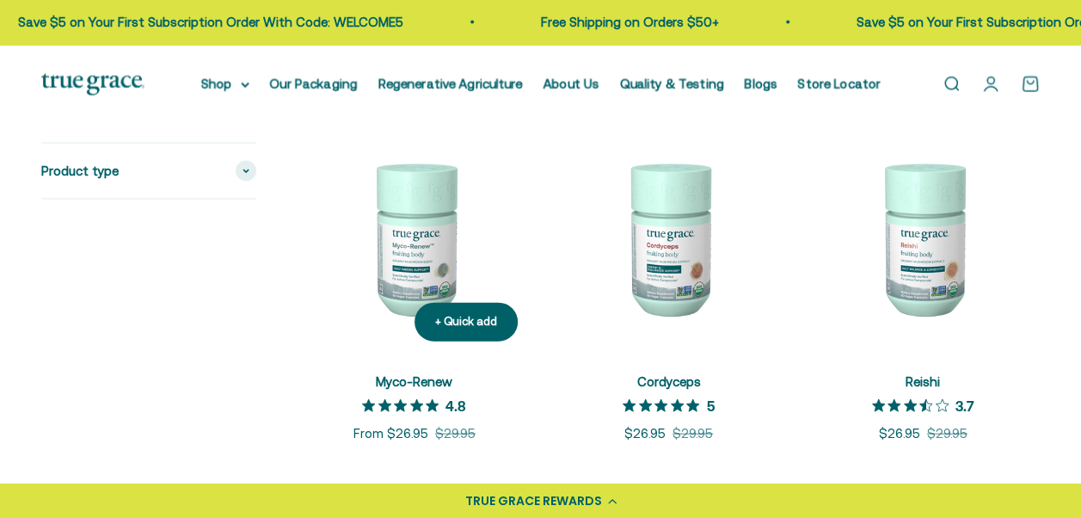
click at [429, 261] on img at bounding box center [415, 238] width 234 height 234
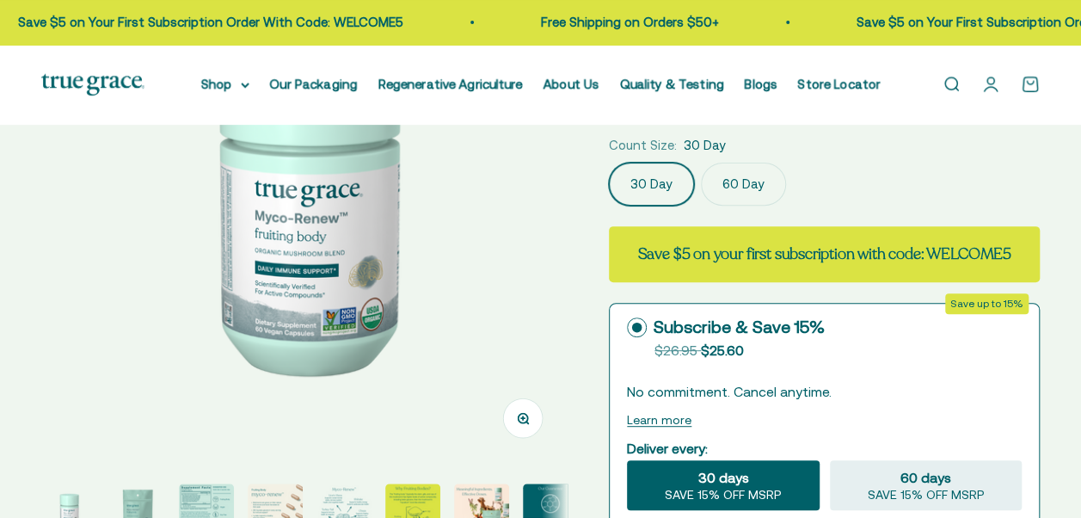
scroll to position [258, 0]
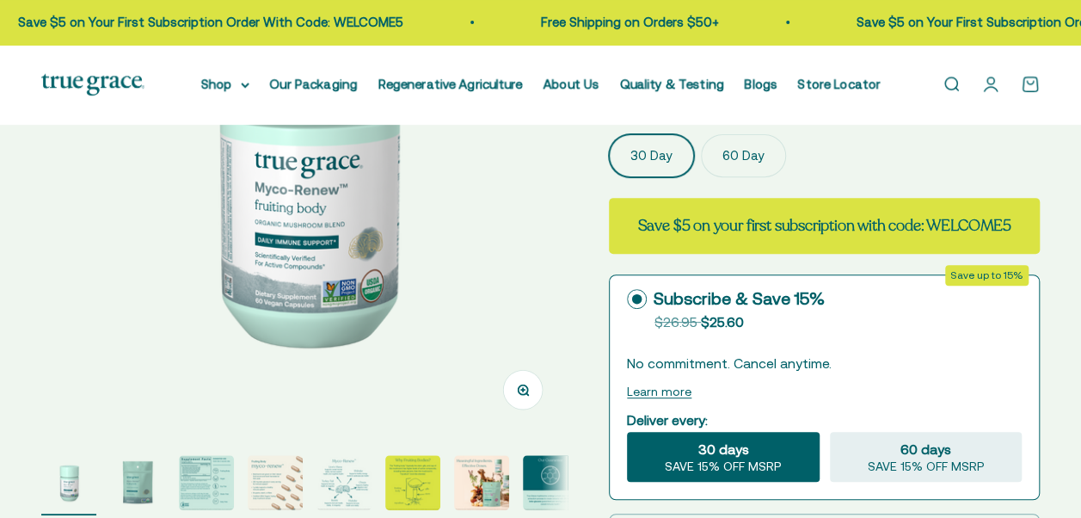
select select "3"
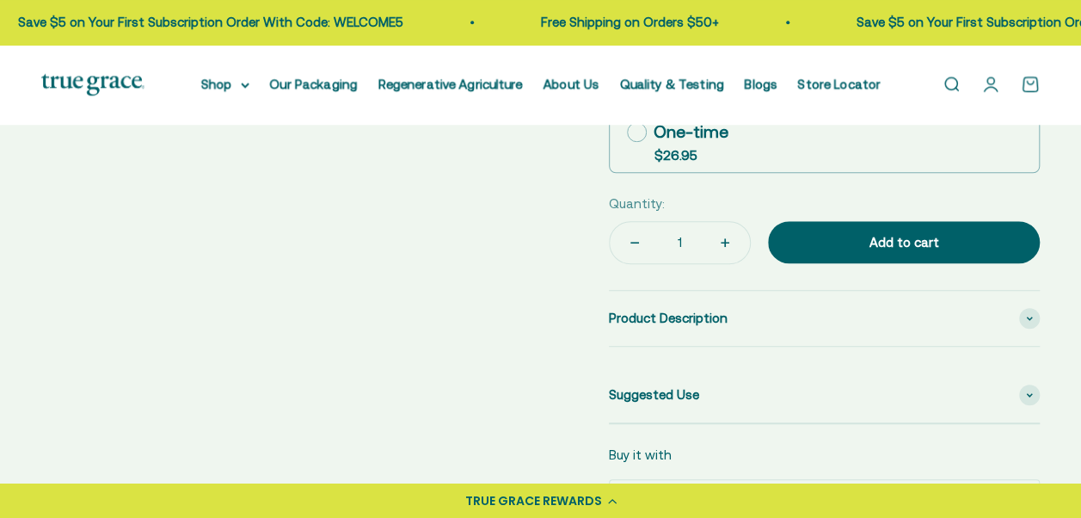
scroll to position [774, 0]
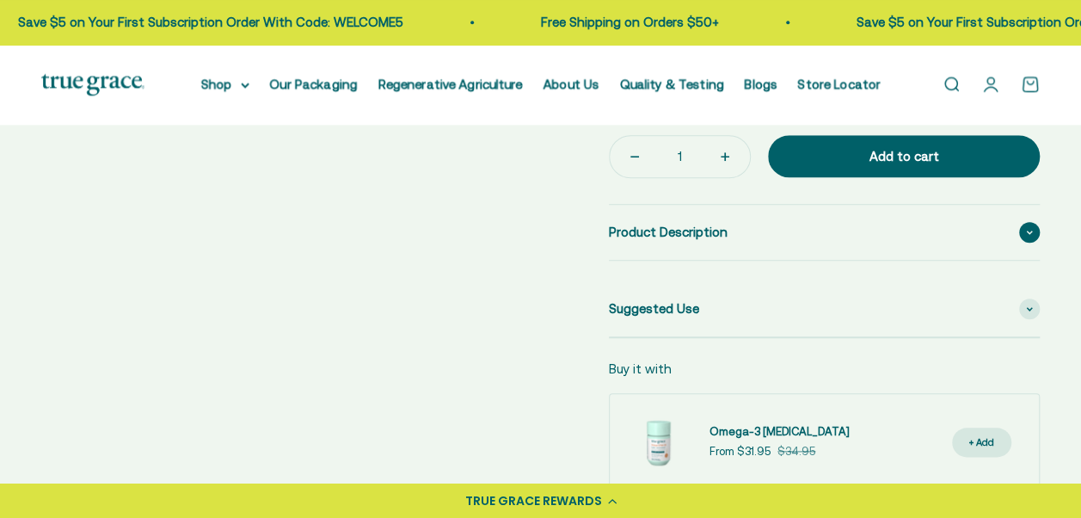
click at [1035, 243] on span at bounding box center [1029, 232] width 21 height 21
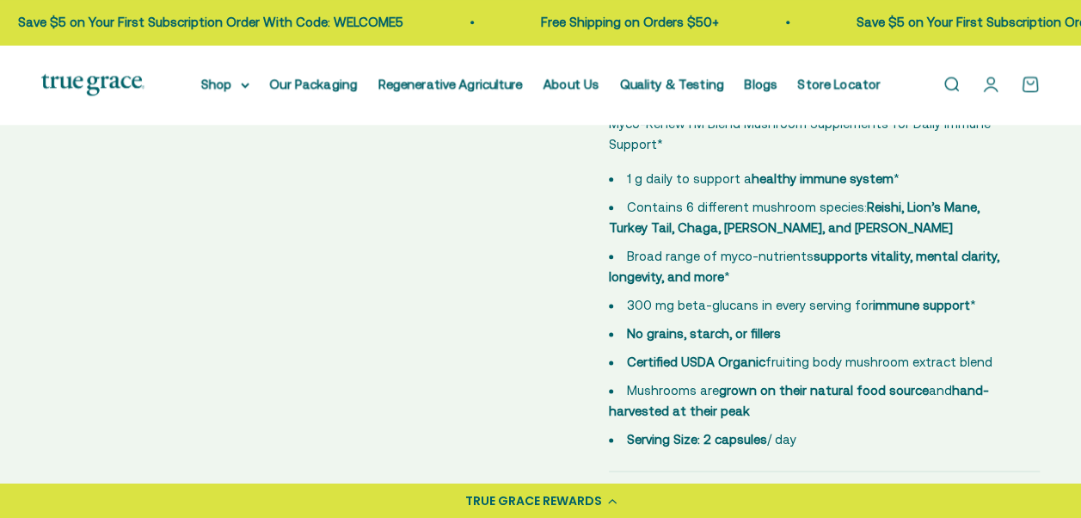
scroll to position [1118, 0]
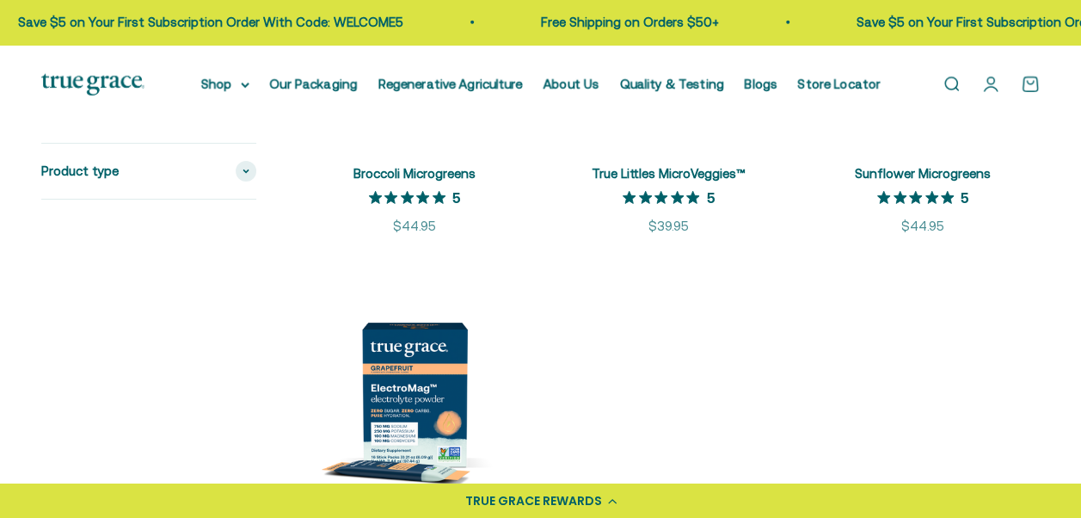
scroll to position [2838, 0]
